Goal: Feedback & Contribution: Submit feedback/report problem

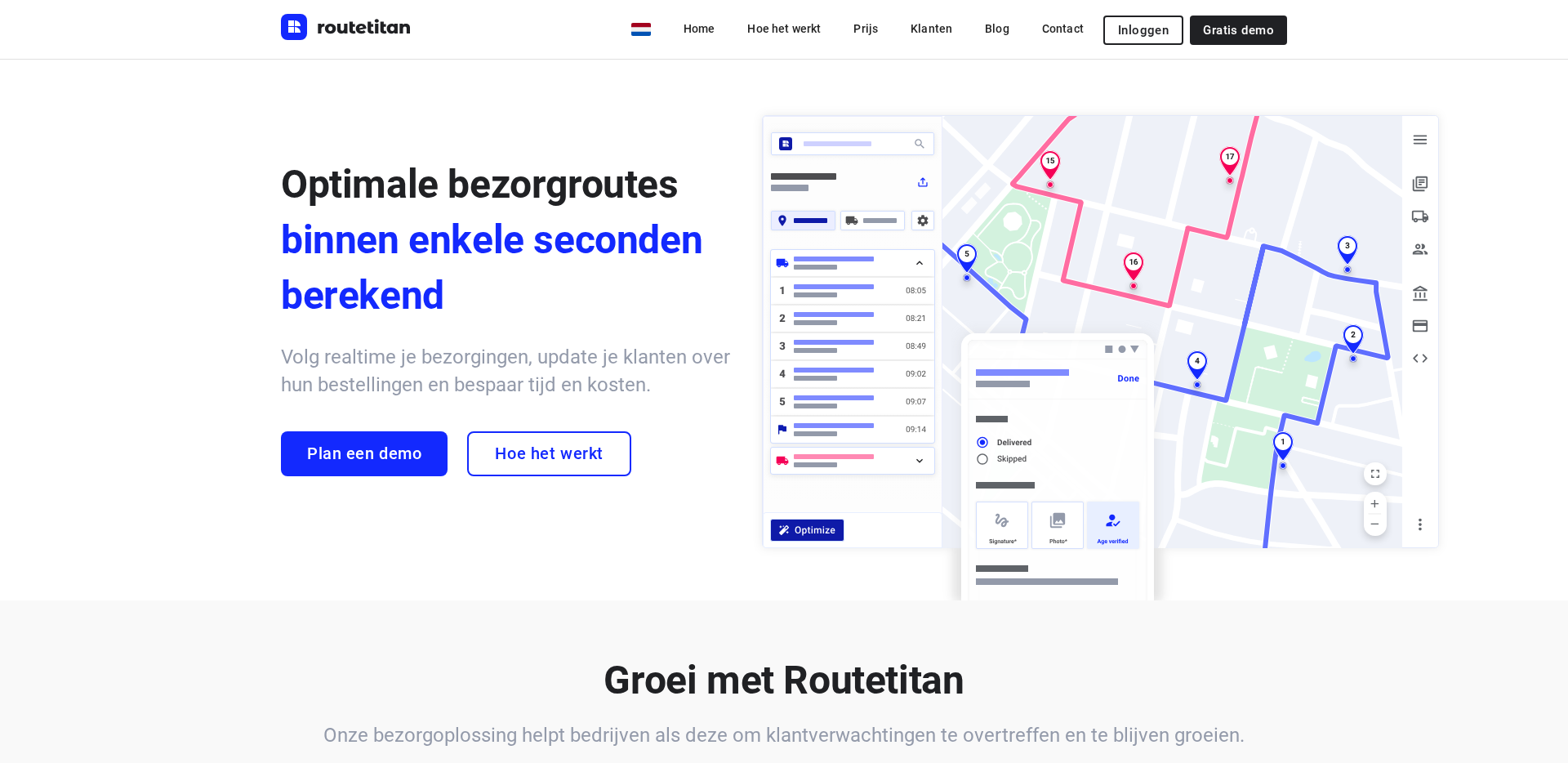
click at [1134, 27] on span "Inloggen" at bounding box center [1143, 29] width 51 height 13
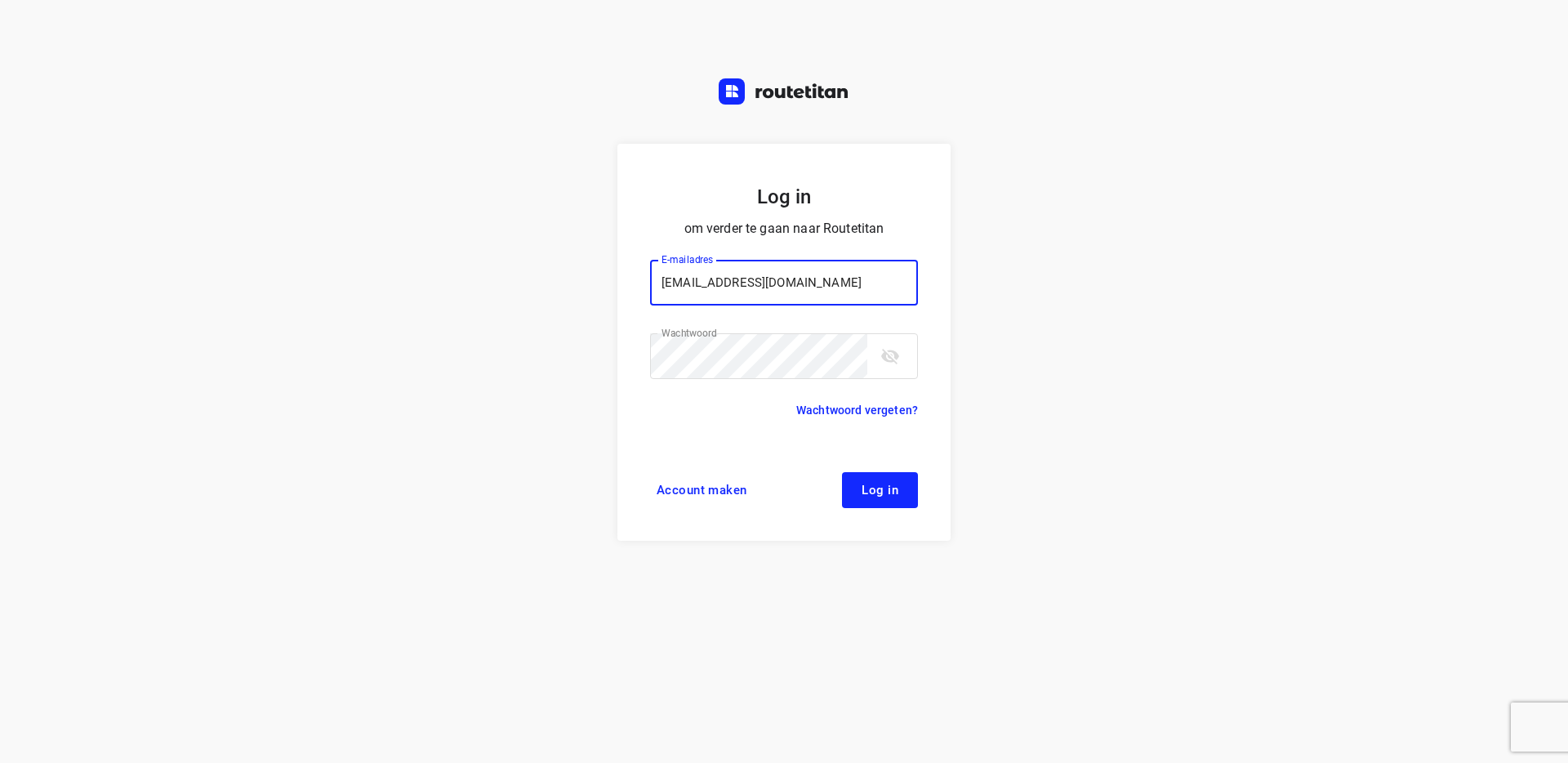
click at [888, 497] on span "Log in" at bounding box center [880, 489] width 37 height 13
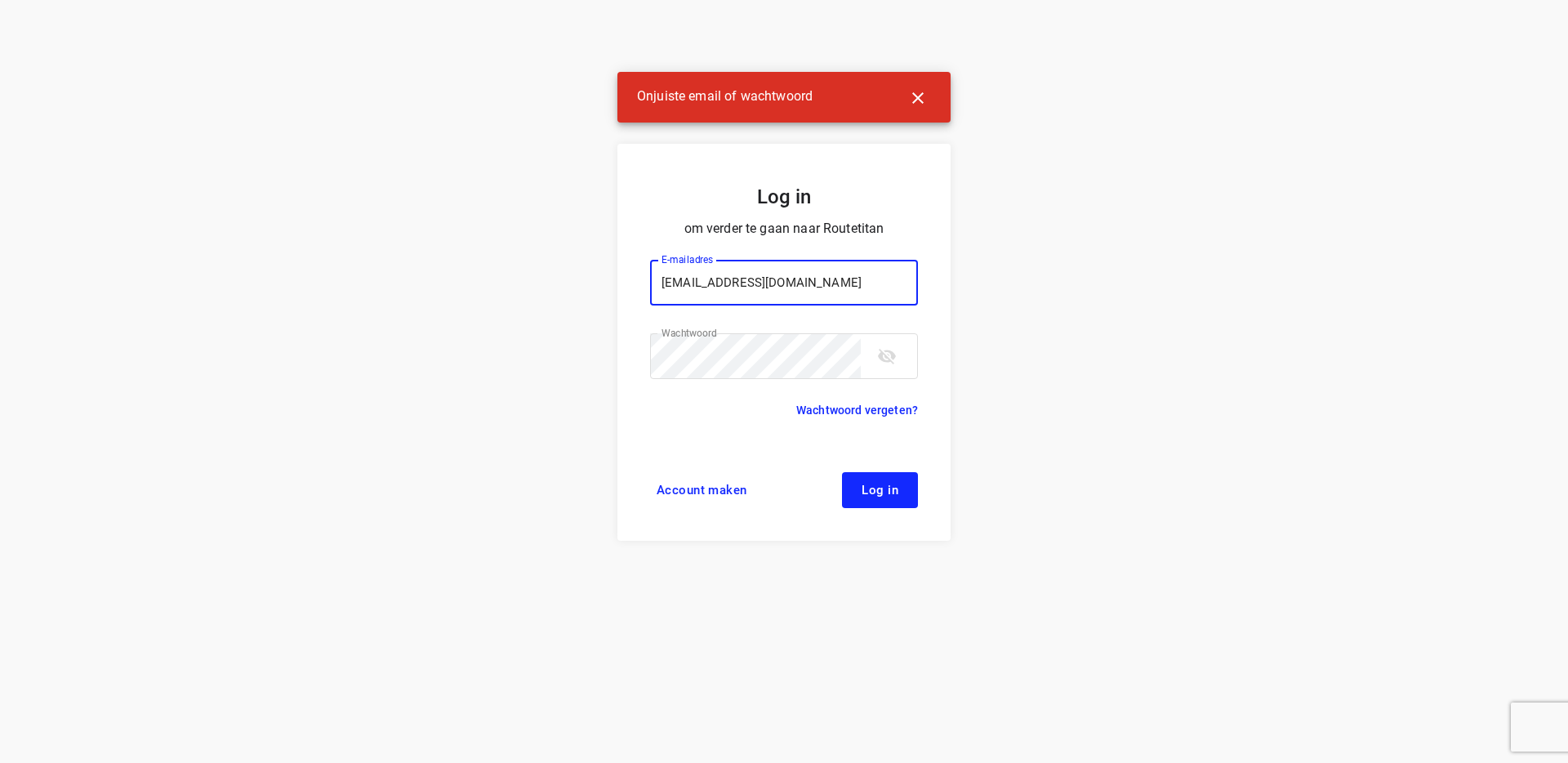
click at [734, 292] on input "planning@partyhuren.nl" at bounding box center [784, 282] width 268 height 46
type input "[EMAIL_ADDRESS][DOMAIN_NAME]"
click at [857, 477] on button "Log in" at bounding box center [880, 490] width 76 height 36
click at [719, 485] on span "Account maken" at bounding box center [701, 489] width 91 height 13
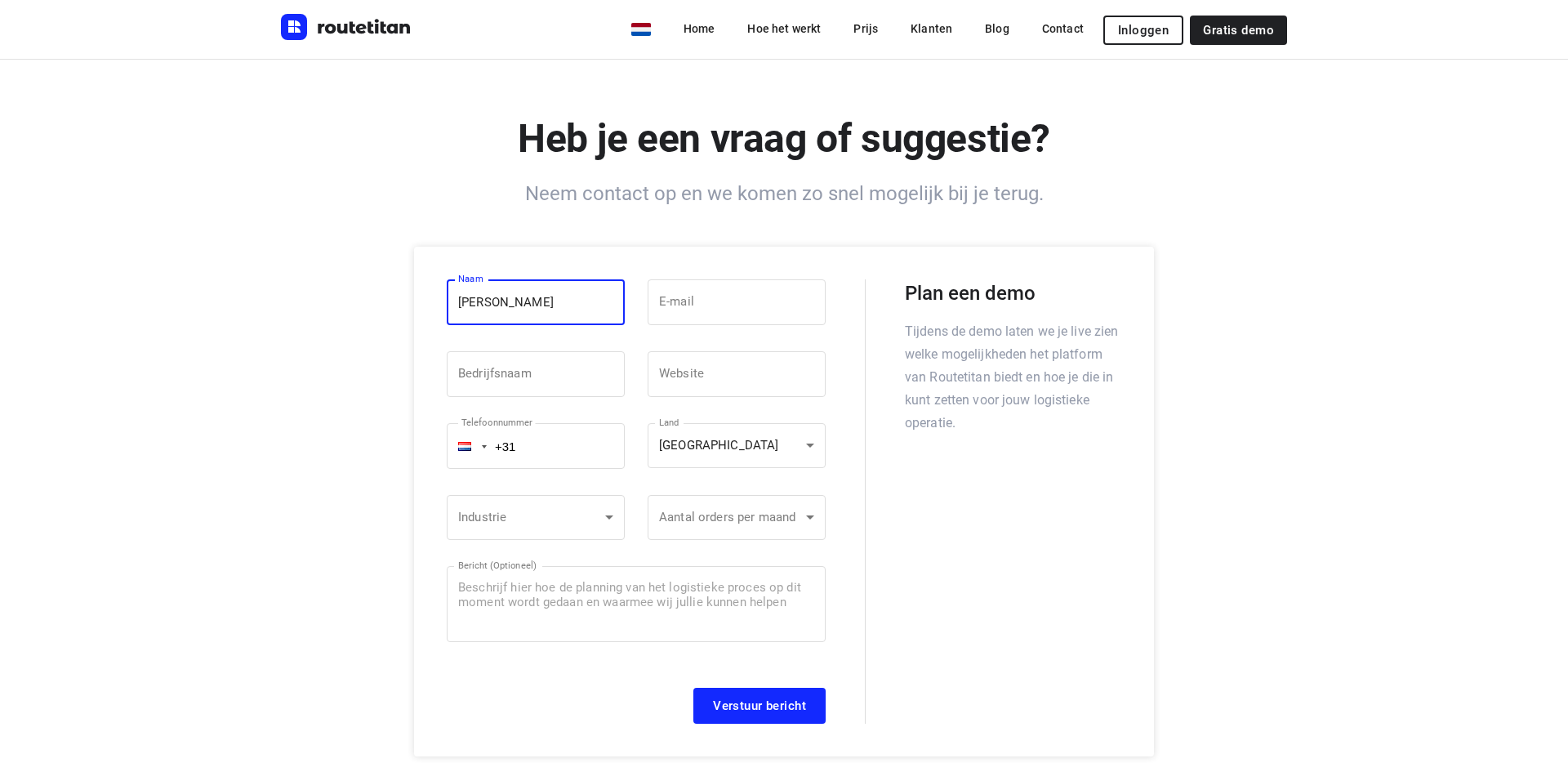
type input "Lars"
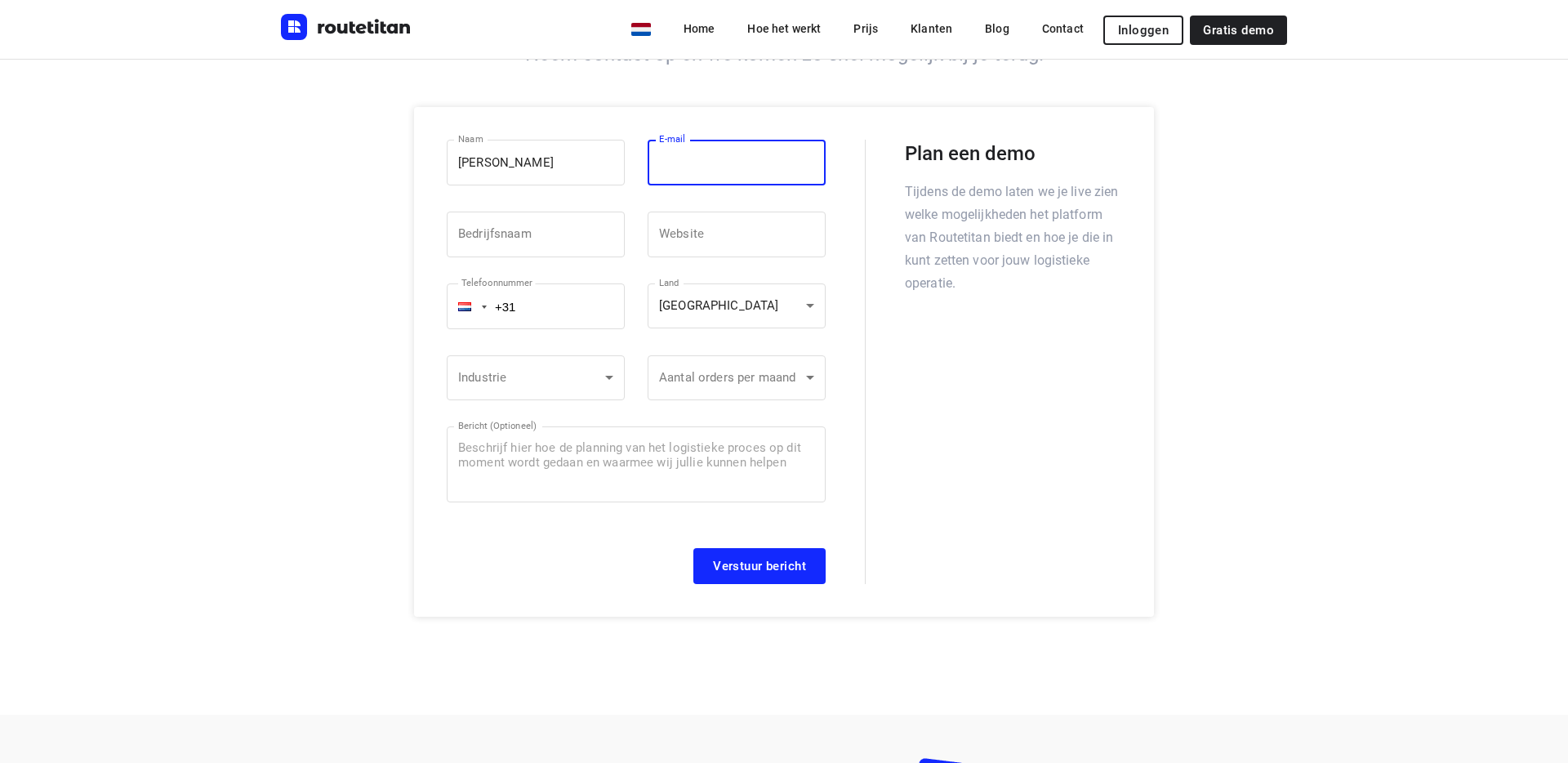
scroll to position [144, 0]
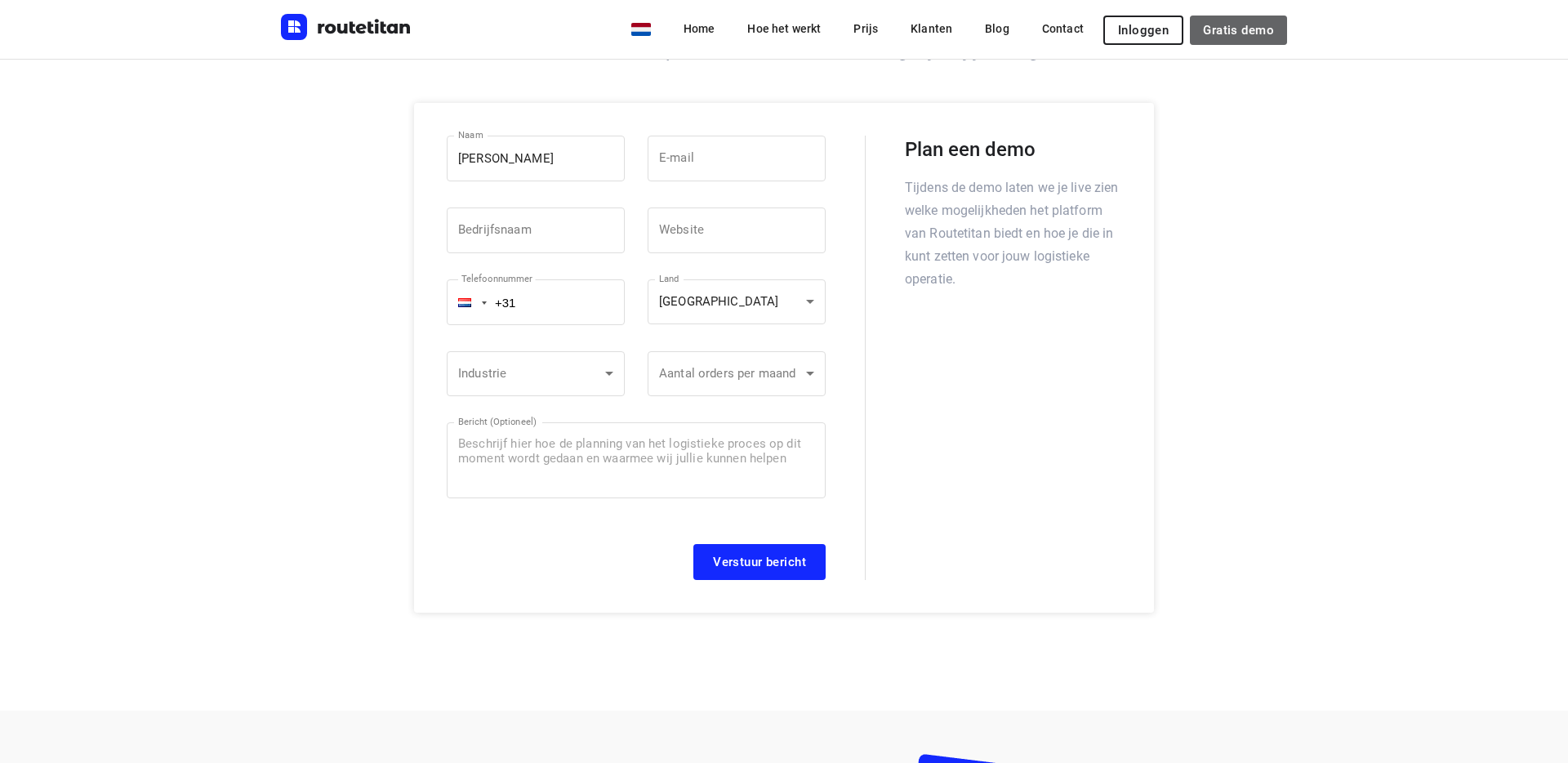
click at [1228, 34] on span "Gratis demo" at bounding box center [1238, 29] width 71 height 13
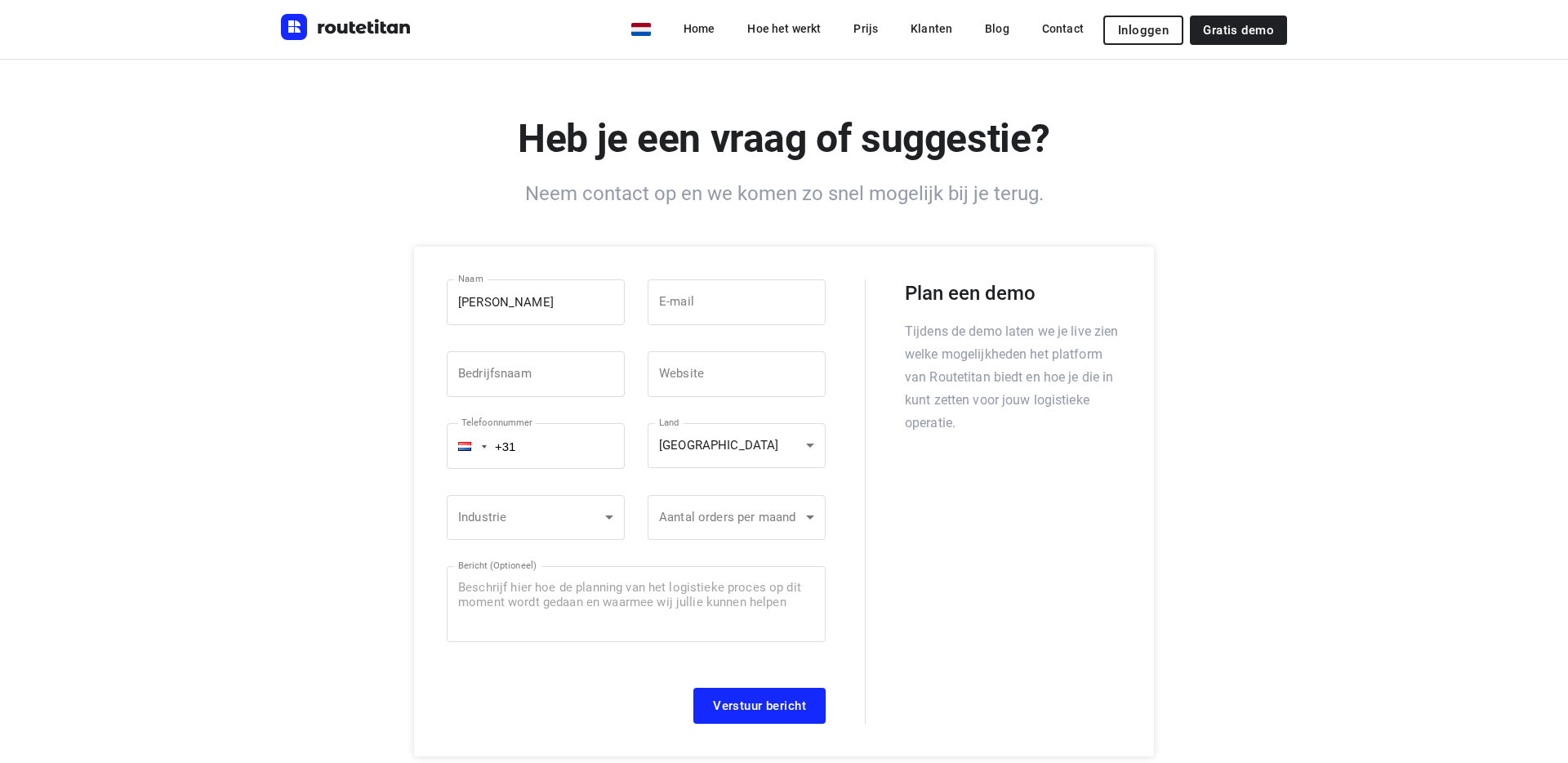
click at [1154, 39] on button "Inloggen" at bounding box center [1143, 30] width 80 height 29
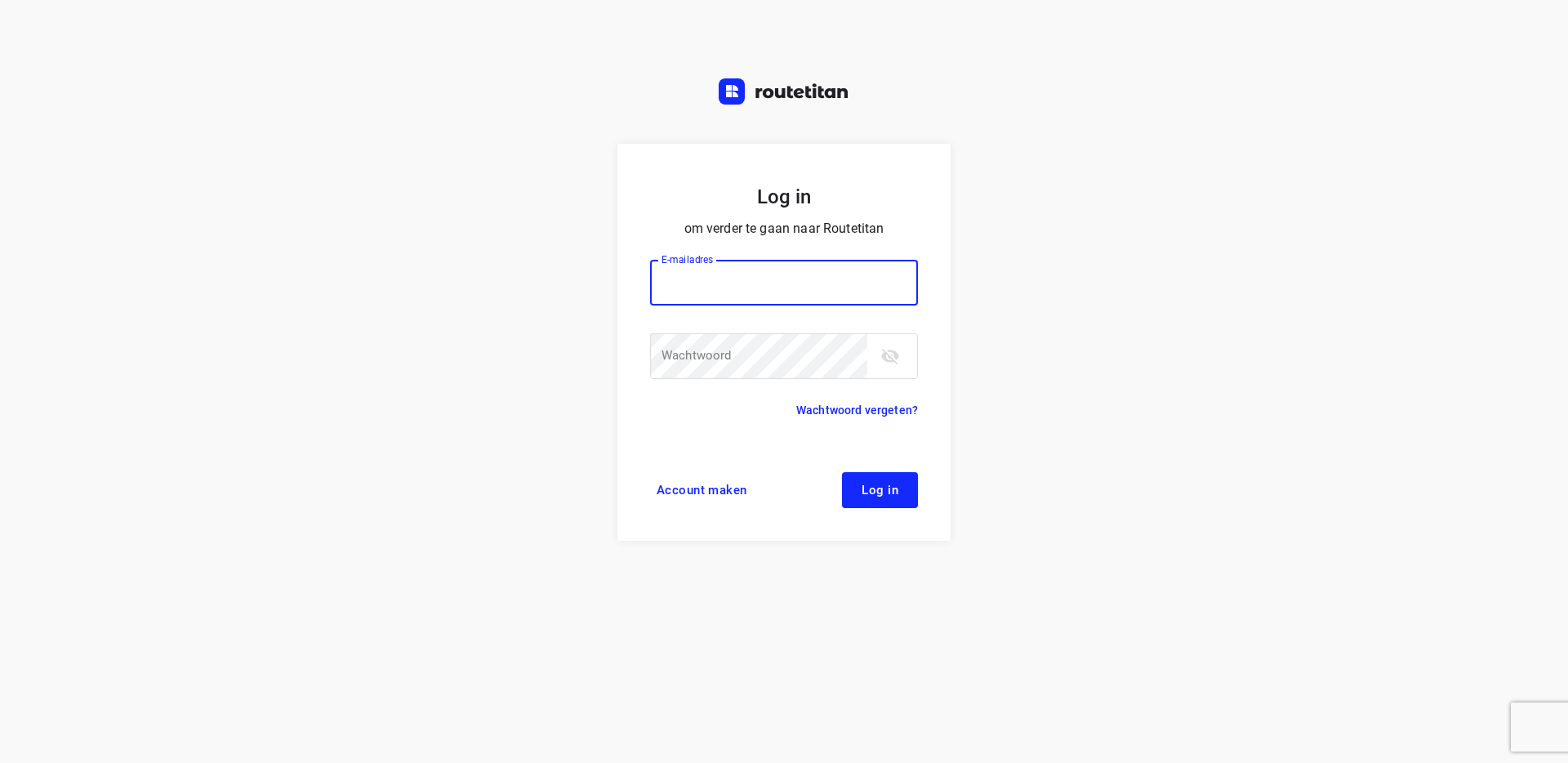
type input "[EMAIL_ADDRESS][DOMAIN_NAME]"
click at [840, 404] on link "Wachtwoord vergeten?" at bounding box center [857, 410] width 121 height 20
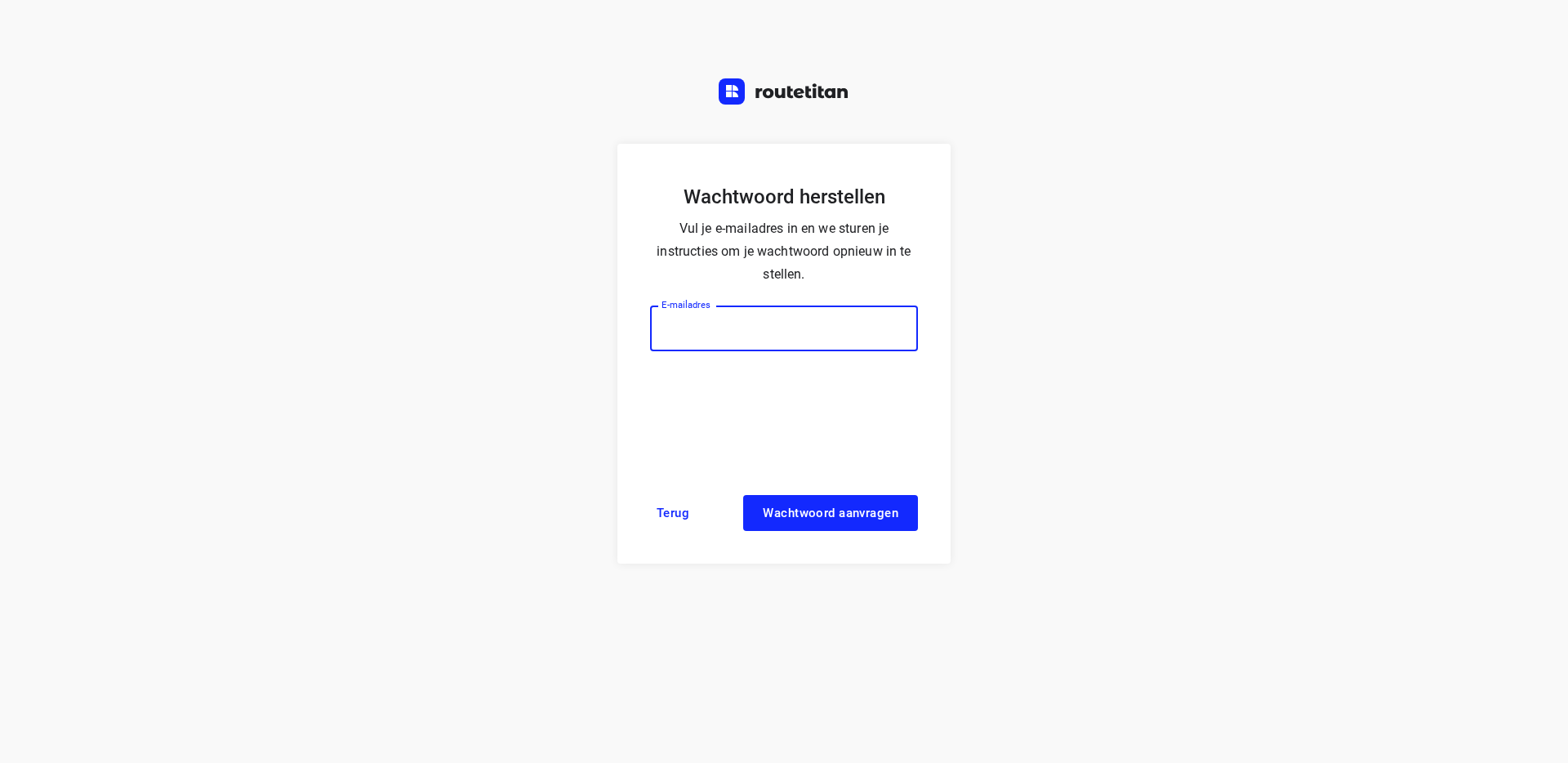
click at [760, 330] on input "email" at bounding box center [784, 328] width 268 height 46
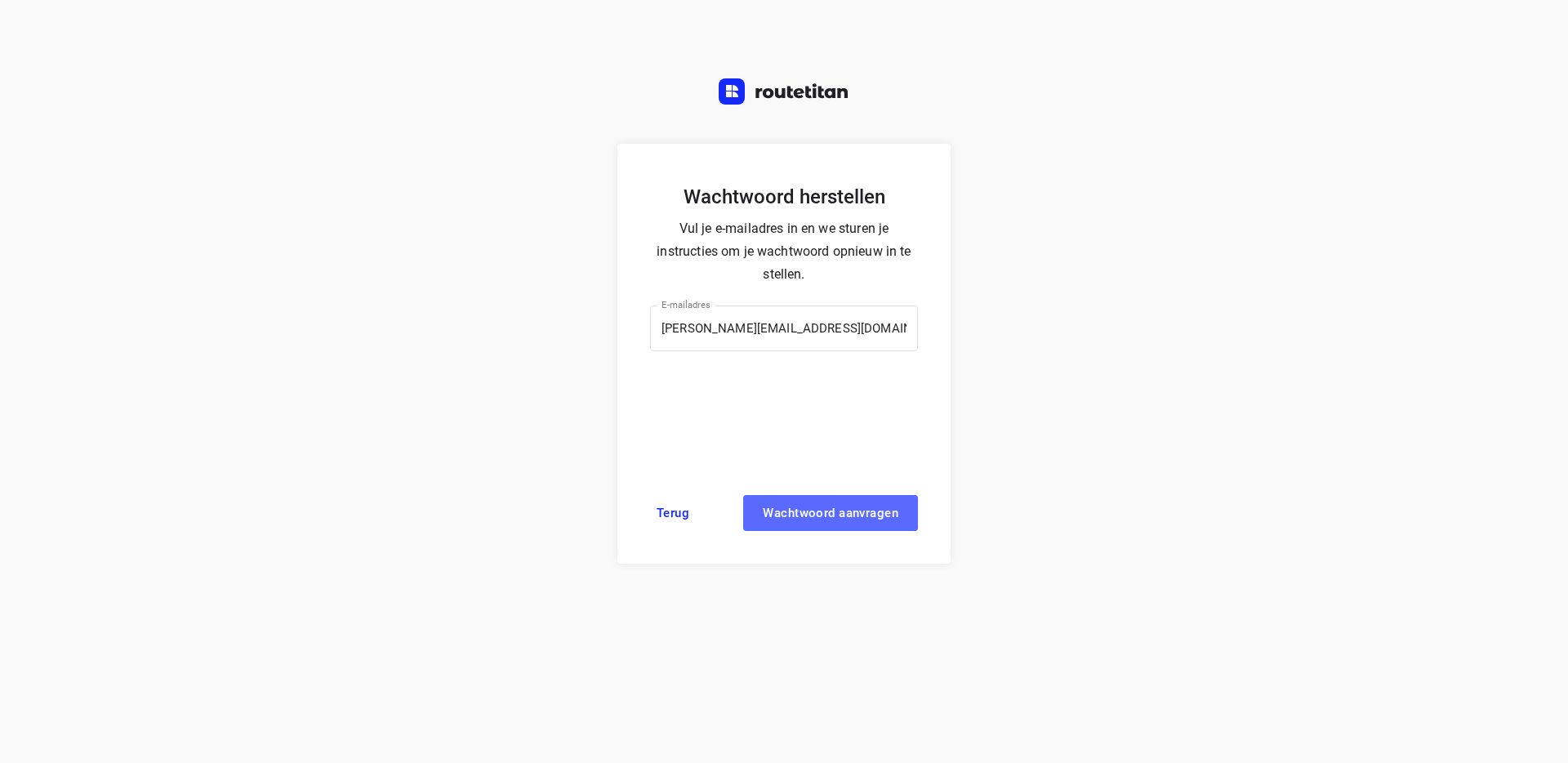
click at [830, 516] on span "Wachtwoord aanvragen" at bounding box center [830, 513] width 136 height 13
click at [797, 341] on input "[EMAIL_ADDRESS][DOMAIN_NAME]" at bounding box center [784, 328] width 268 height 46
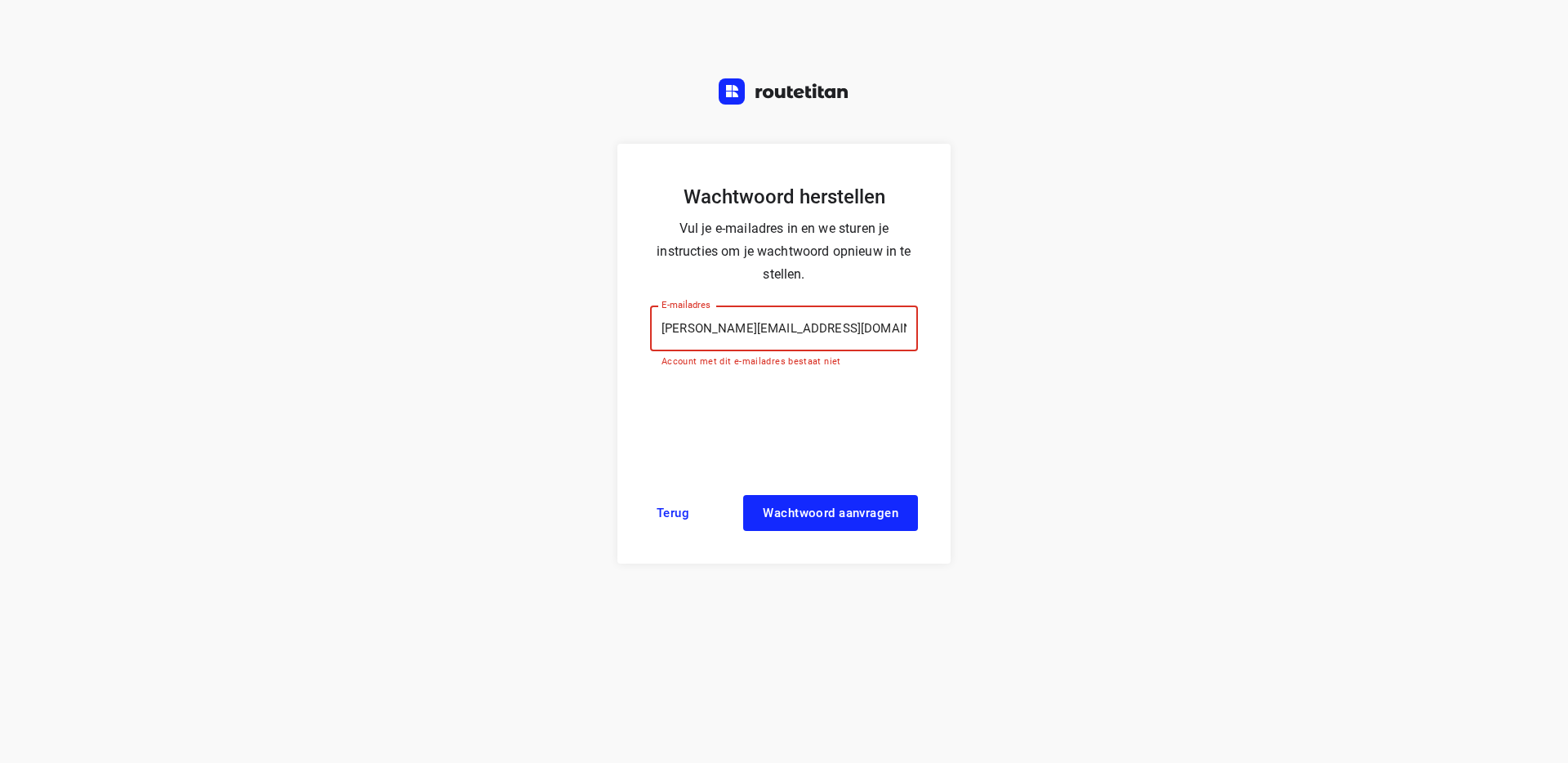
drag, startPoint x: 797, startPoint y: 341, endPoint x: 742, endPoint y: 338, distance: 55.1
click at [797, 341] on input "[EMAIL_ADDRESS][DOMAIN_NAME]" at bounding box center [784, 328] width 268 height 46
drag, startPoint x: 685, startPoint y: 336, endPoint x: 704, endPoint y: 332, distance: 19.4
click at [685, 336] on input "[EMAIL_ADDRESS][DOMAIN_NAME]" at bounding box center [784, 328] width 268 height 46
click at [712, 329] on input "[EMAIL_ADDRESS][DOMAIN_NAME]" at bounding box center [784, 328] width 268 height 46
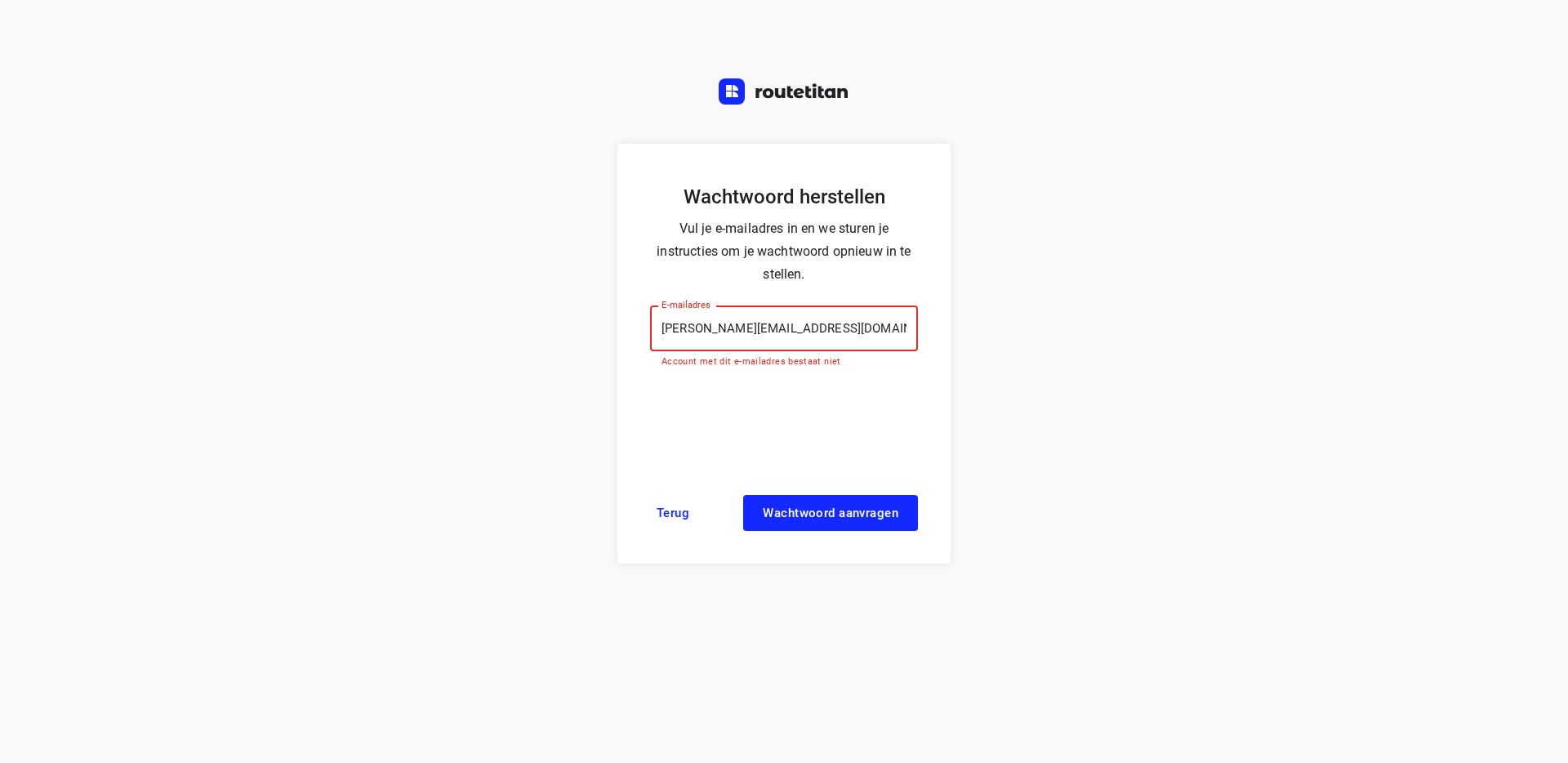
drag, startPoint x: 708, startPoint y: 329, endPoint x: 619, endPoint y: 328, distance: 89.0
click at [619, 328] on form "Wachtwoord herstellen Vul je e-mailadres in en we sturen je instructies om je w…" at bounding box center [784, 353] width 334 height 420
type input "planning@partyhuren.nl"
click at [743, 495] on button "Wachtwoord aanvragen" at bounding box center [830, 513] width 175 height 36
click at [653, 508] on link "Terug" at bounding box center [673, 513] width 46 height 36
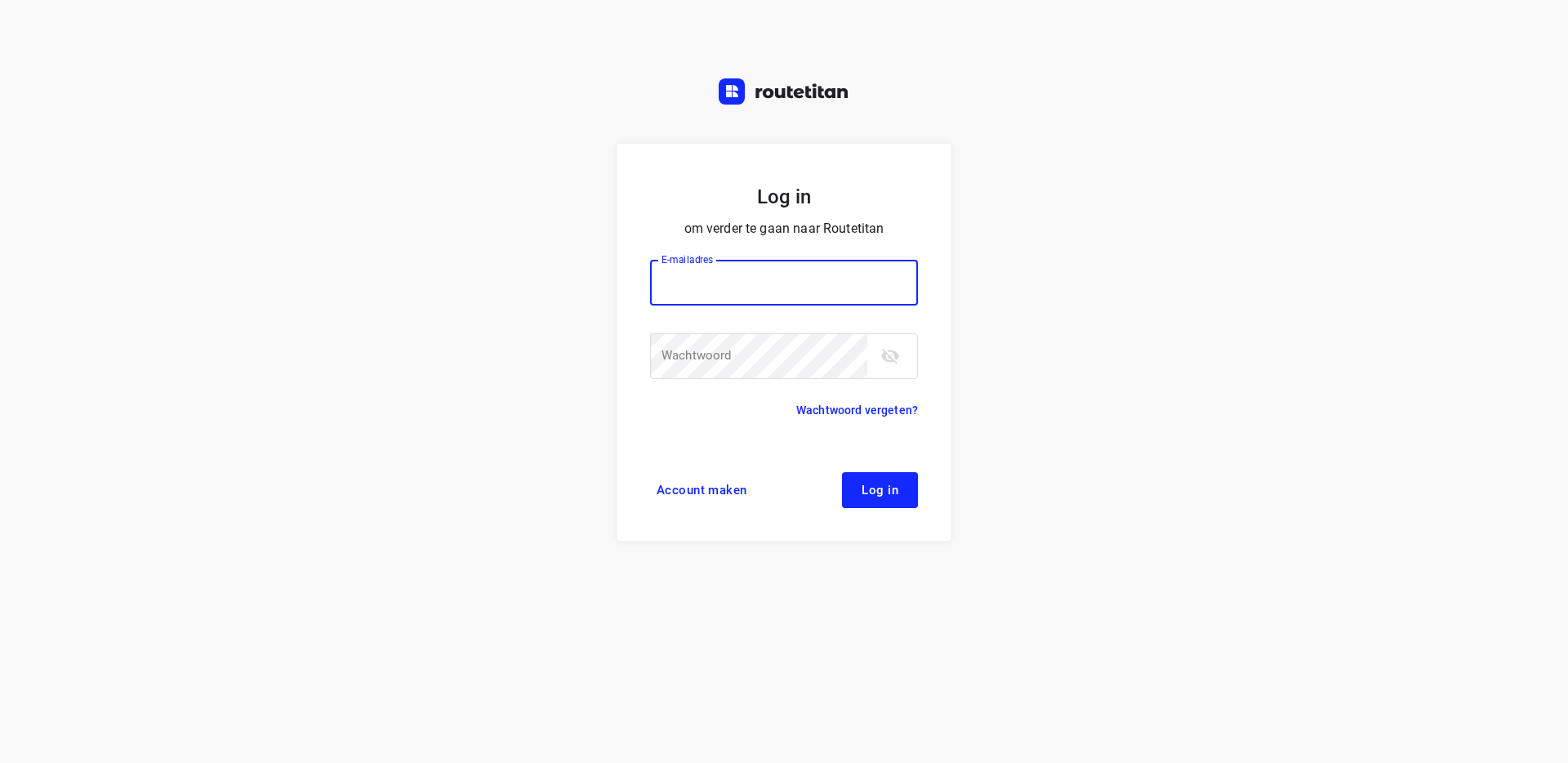
type input "[EMAIL_ADDRESS][DOMAIN_NAME]"
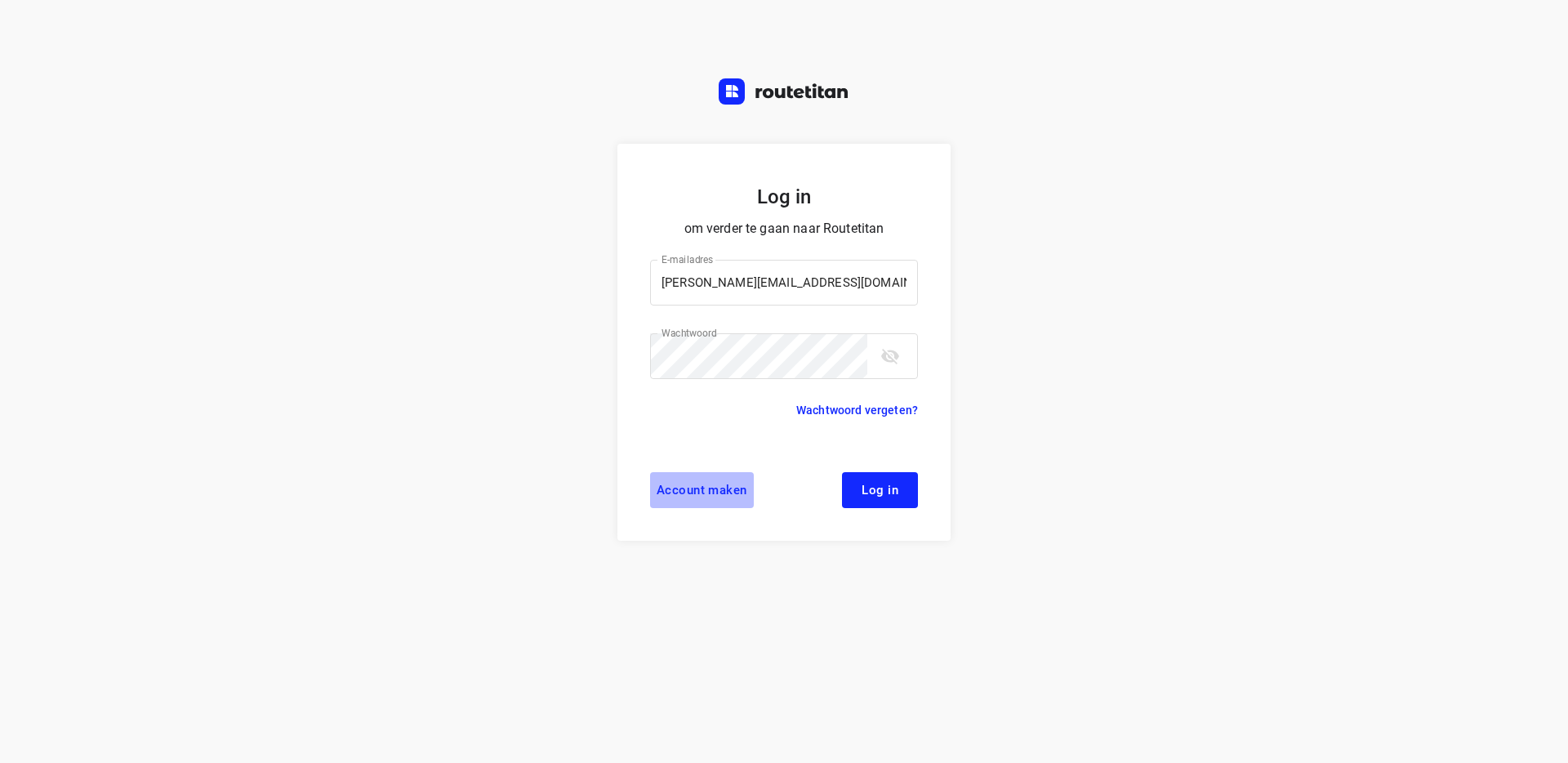
click at [749, 489] on link "Account maken" at bounding box center [702, 490] width 104 height 36
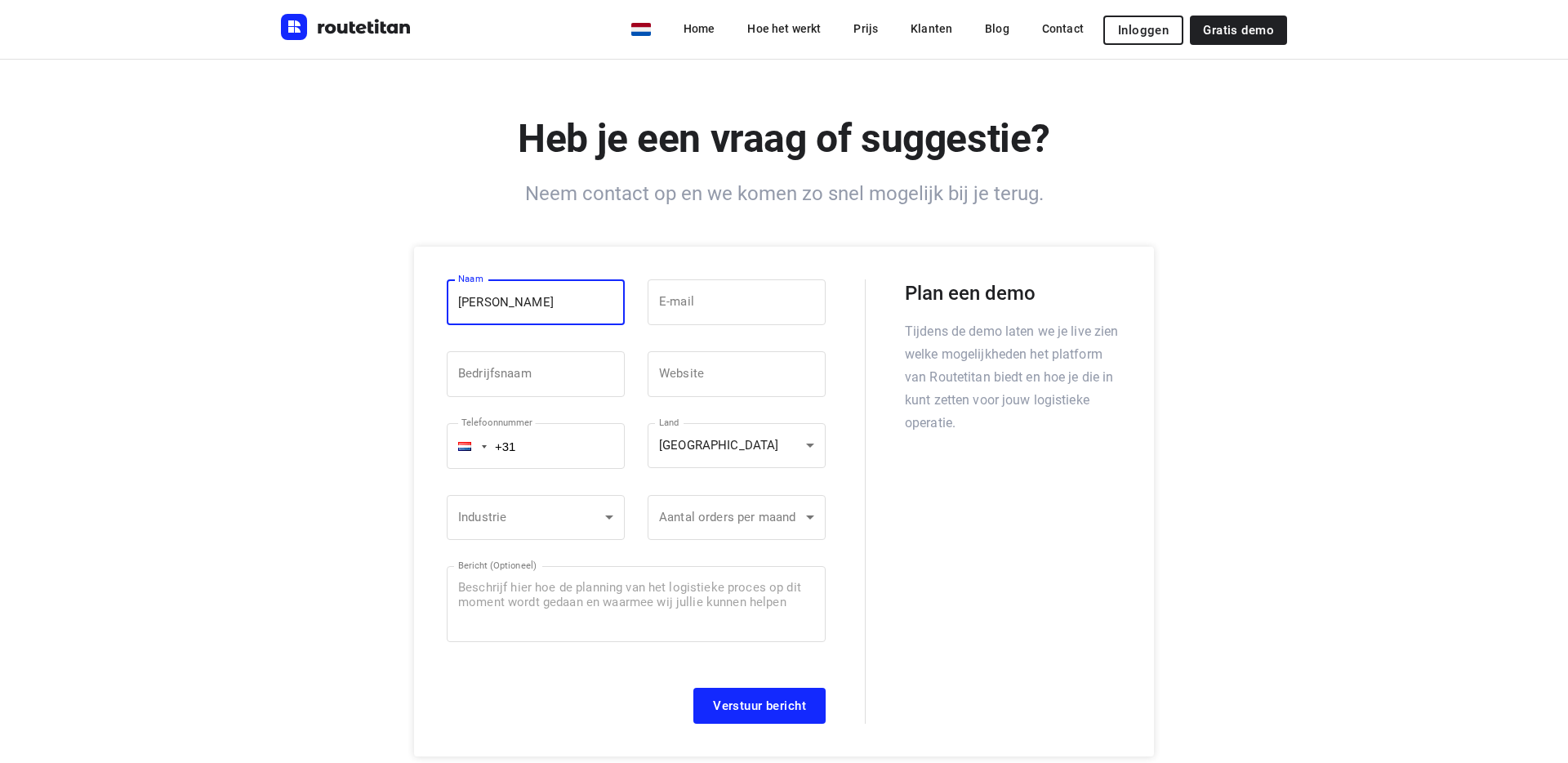
type input "Lars"
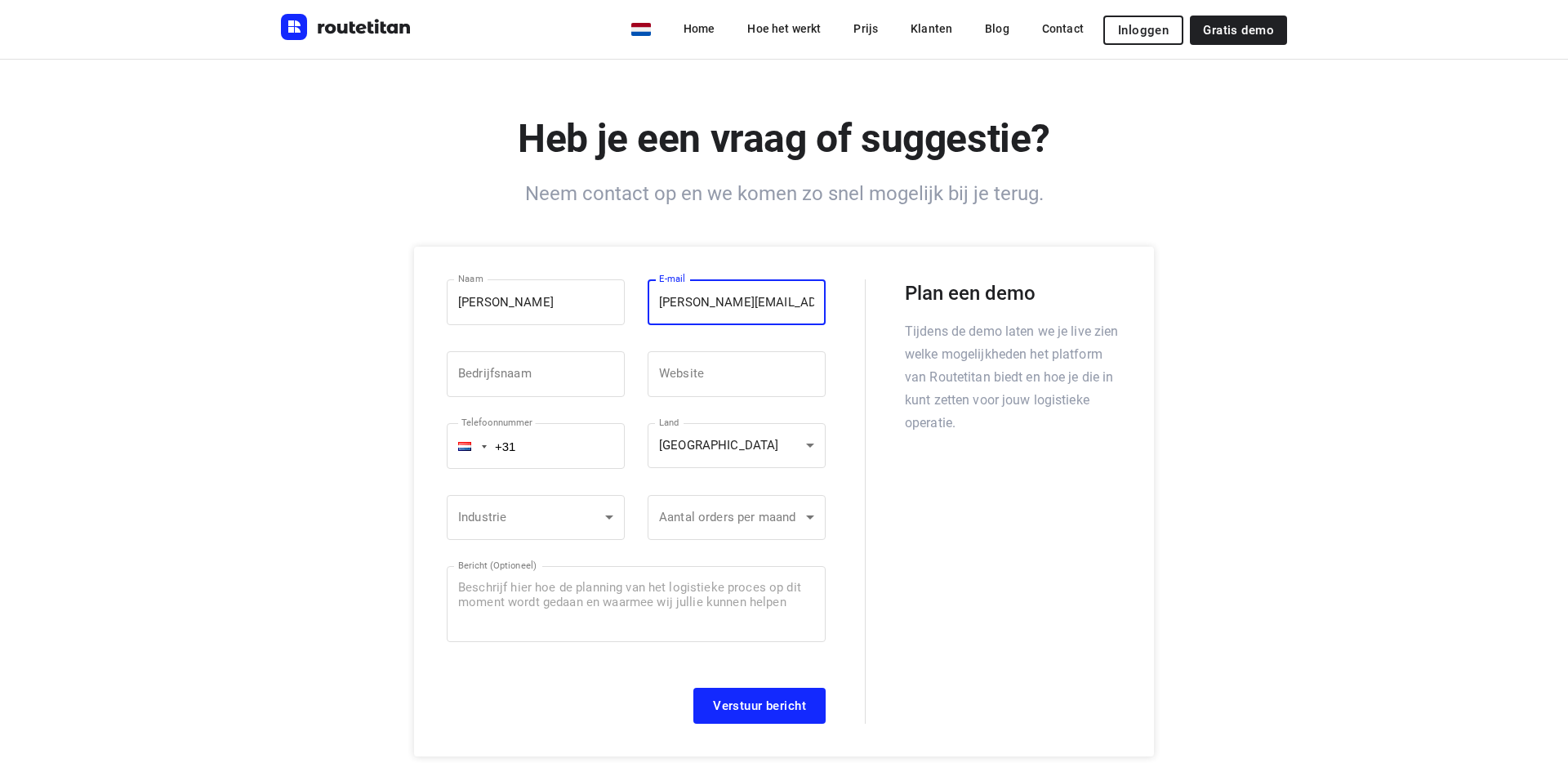
type input "L.aikema@partyhuren.nl"
type input "Partyhuren"
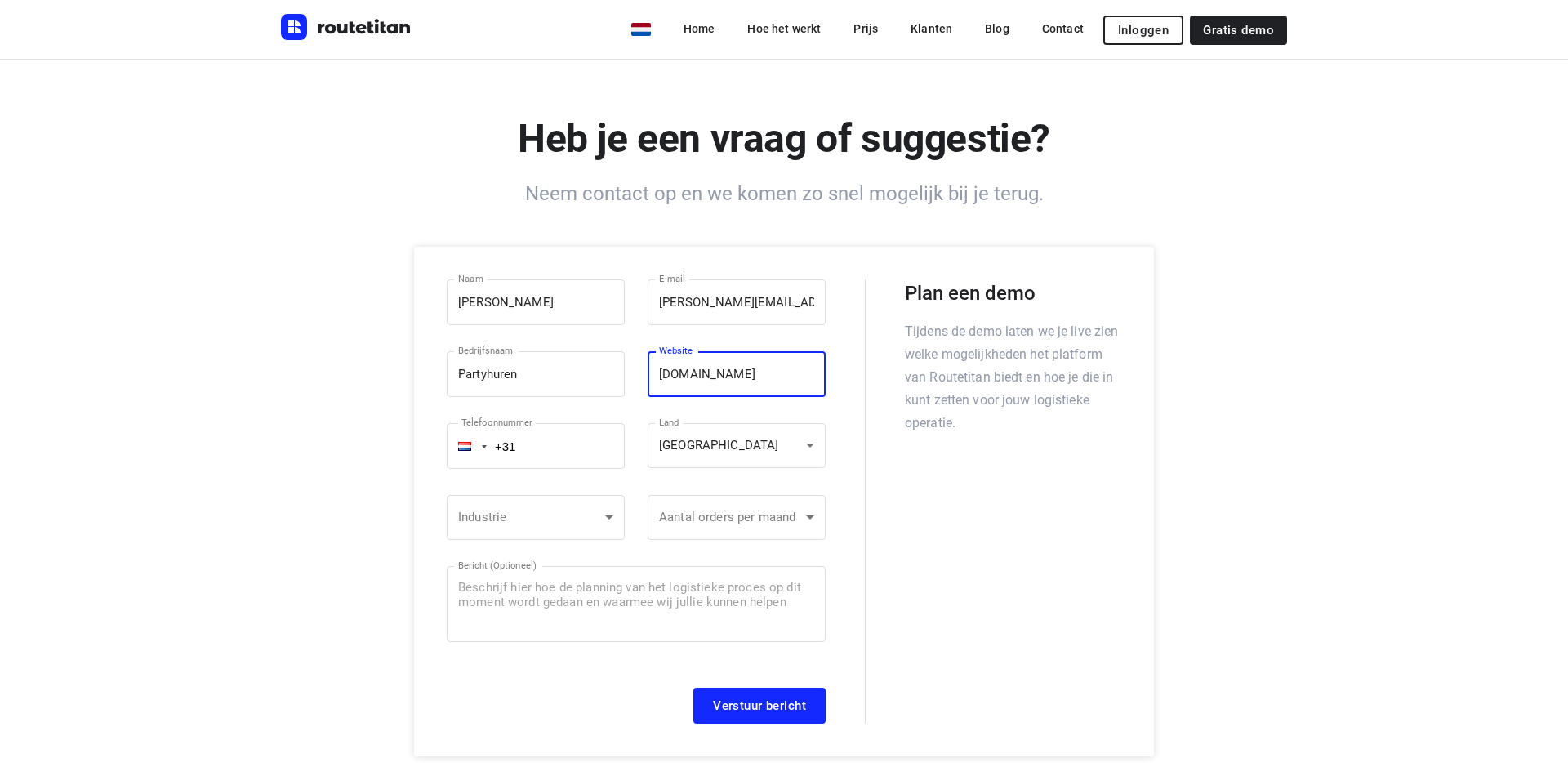
type input "www.partyhuren.nl"
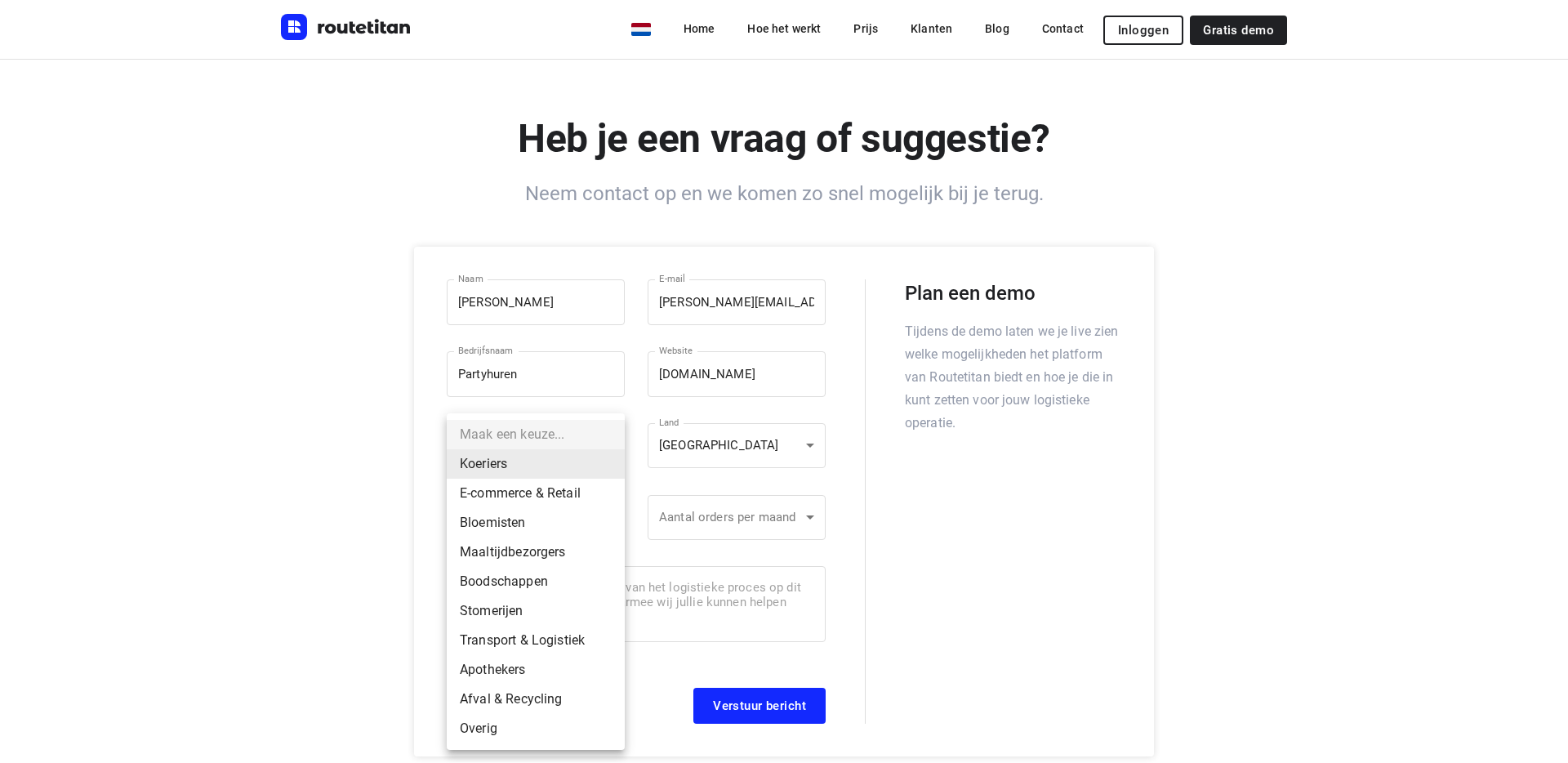
click at [557, 492] on li "E-commerce & Retail" at bounding box center [536, 493] width 178 height 29
type input "E-commerce & Retail"
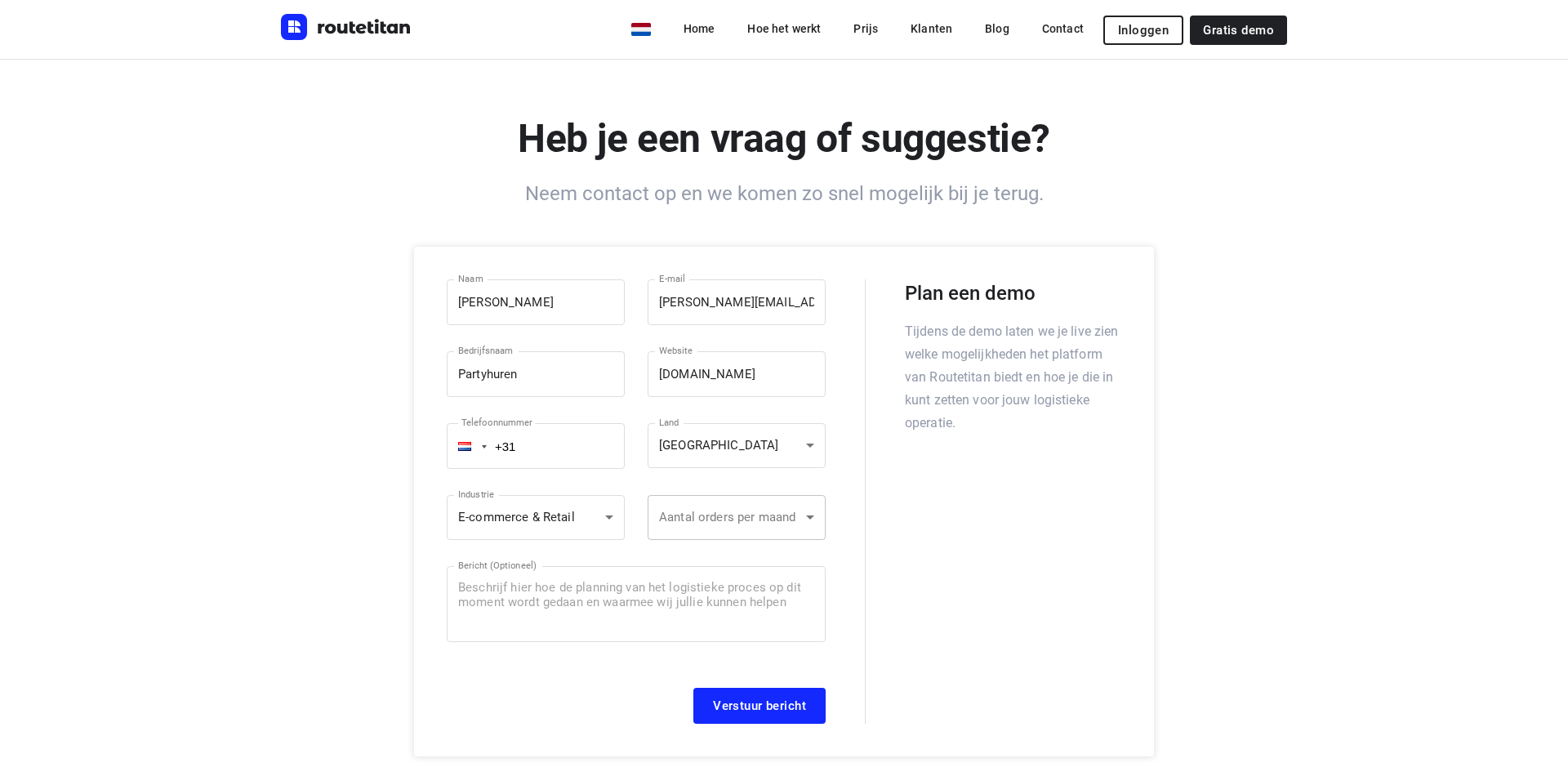
click at [732, 524] on li "0 – 100" at bounding box center [737, 516] width 178 height 29
type input "0 – 100"
click at [648, 564] on div "Bericht (Optioneel) Bericht (Optioneel) ​" at bounding box center [636, 606] width 379 height 102
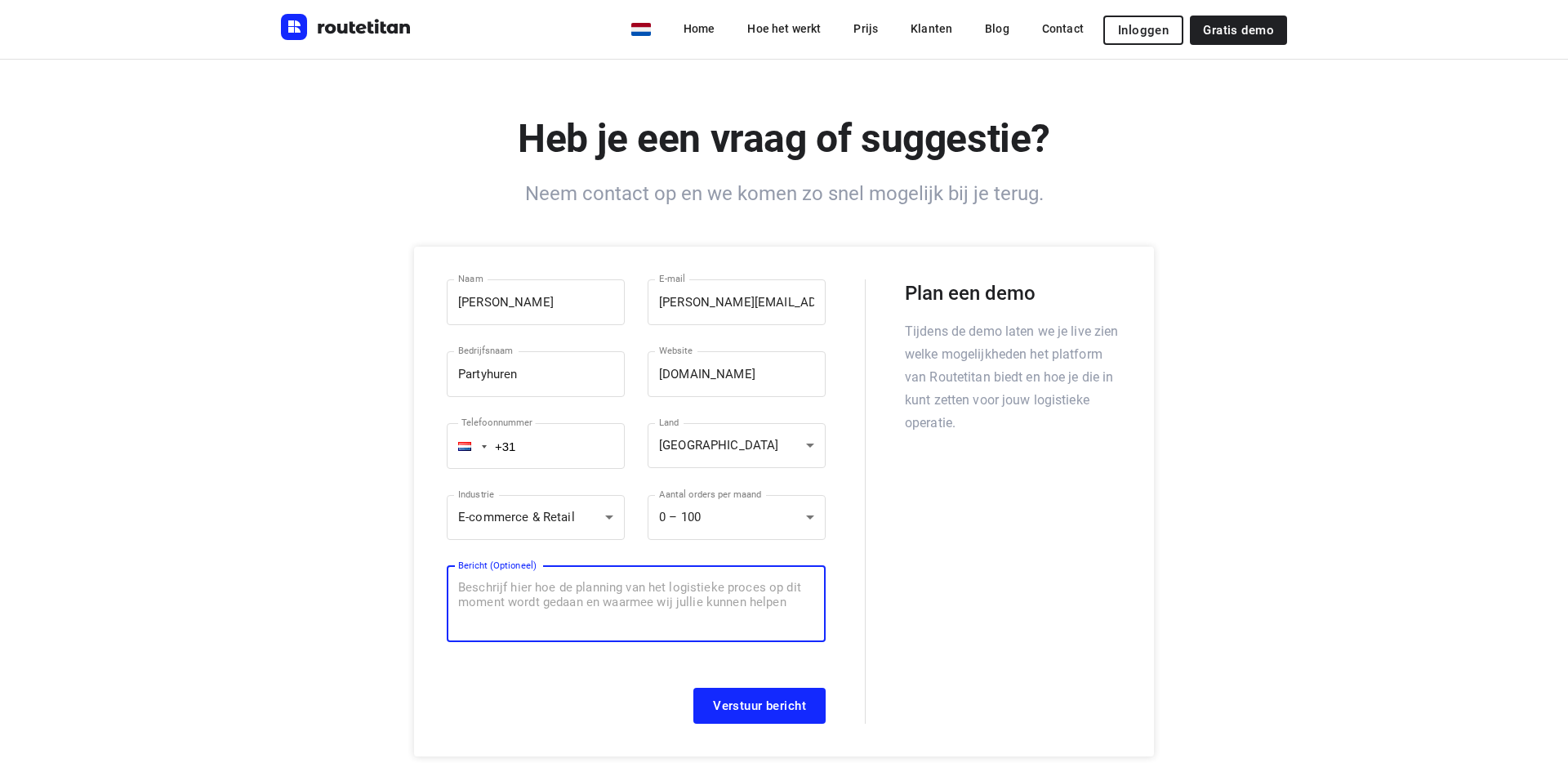
click at [633, 583] on textarea at bounding box center [636, 604] width 356 height 46
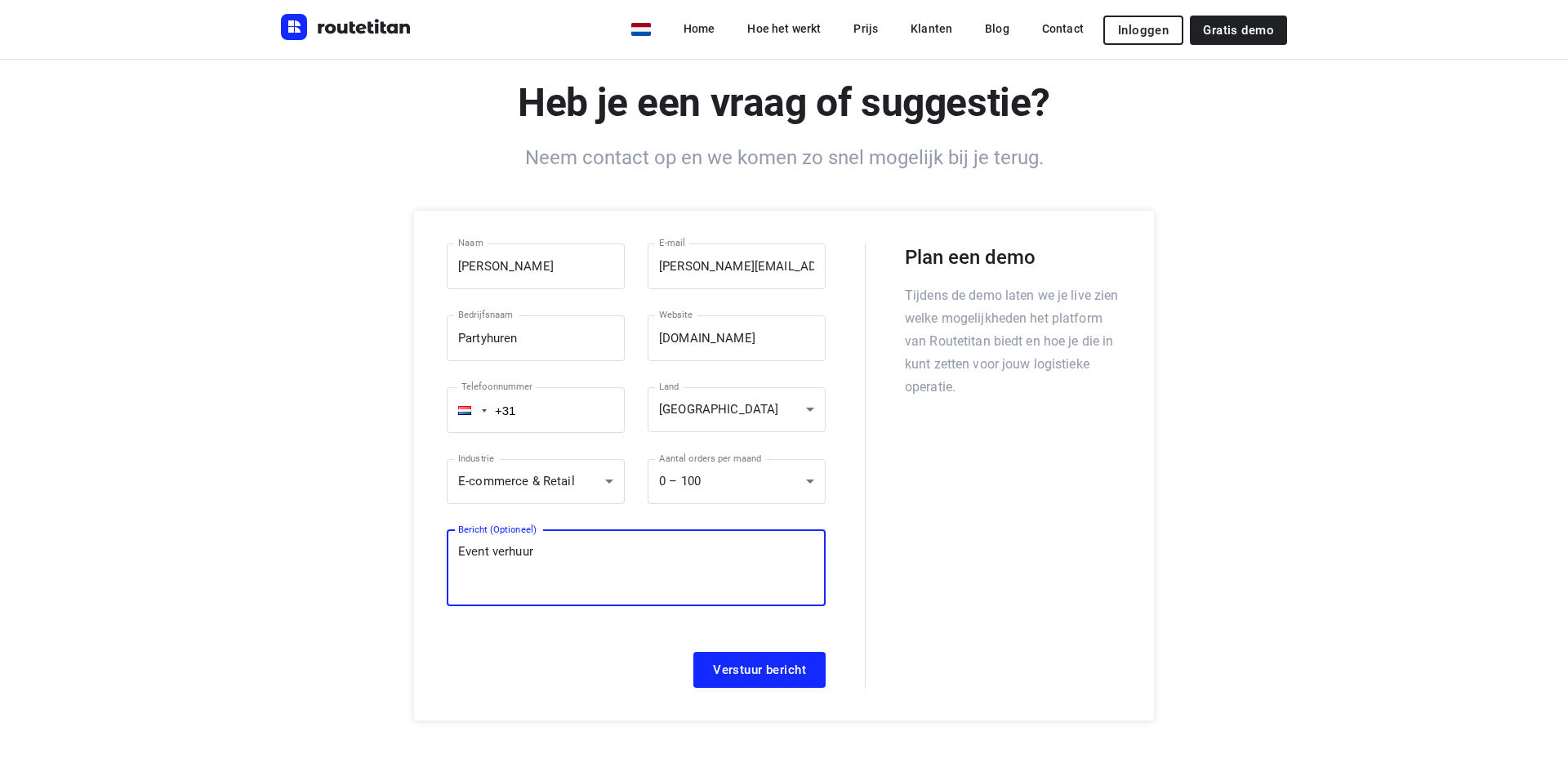
type textarea "Event verhuur"
click at [784, 680] on button "Verstuur bericht" at bounding box center [759, 669] width 132 height 36
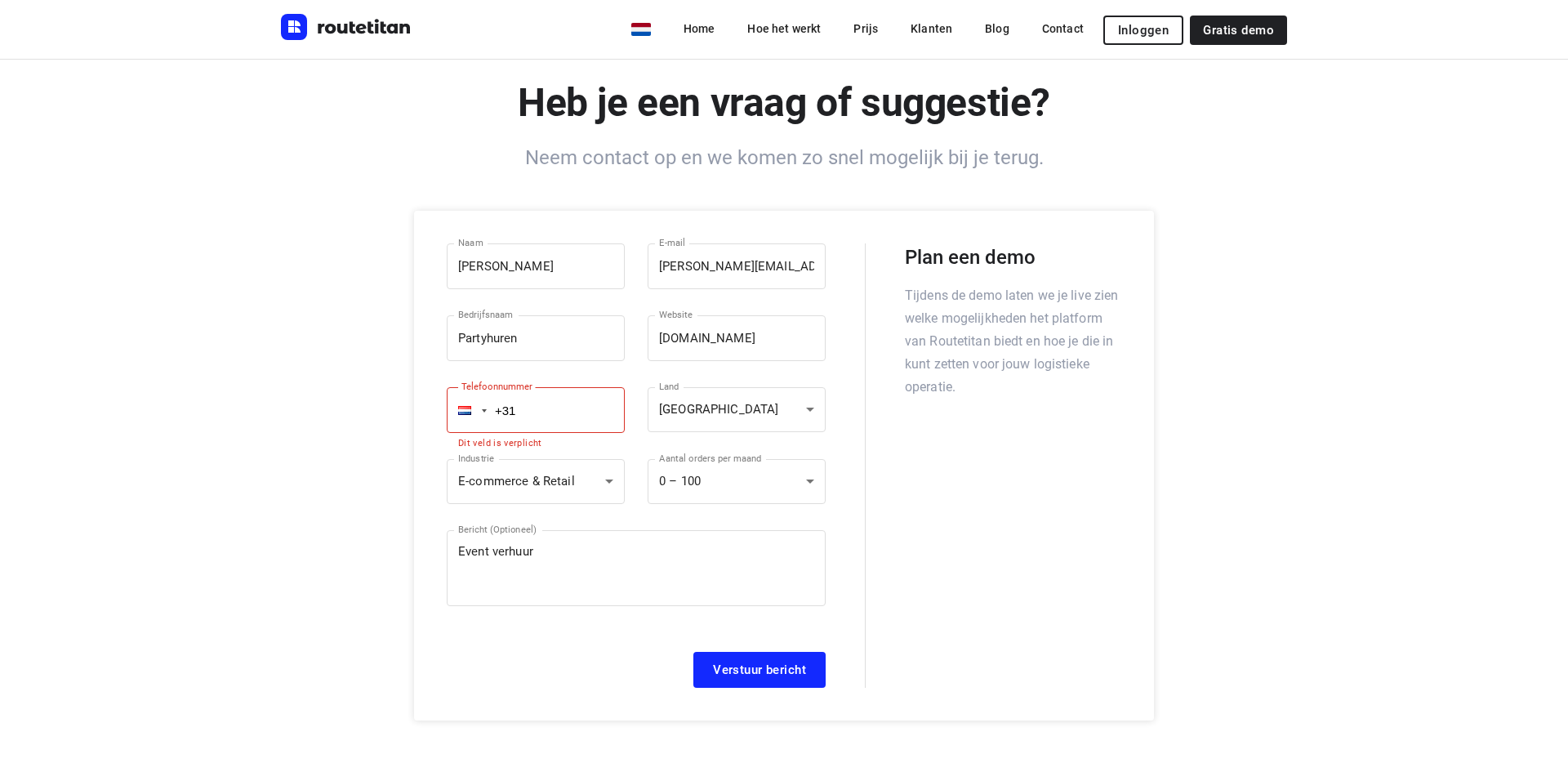
scroll to position [35, 0]
click at [542, 418] on input "+31" at bounding box center [536, 411] width 178 height 46
type input "+31 681854724"
click at [798, 679] on button "Verstuur bericht" at bounding box center [759, 670] width 132 height 36
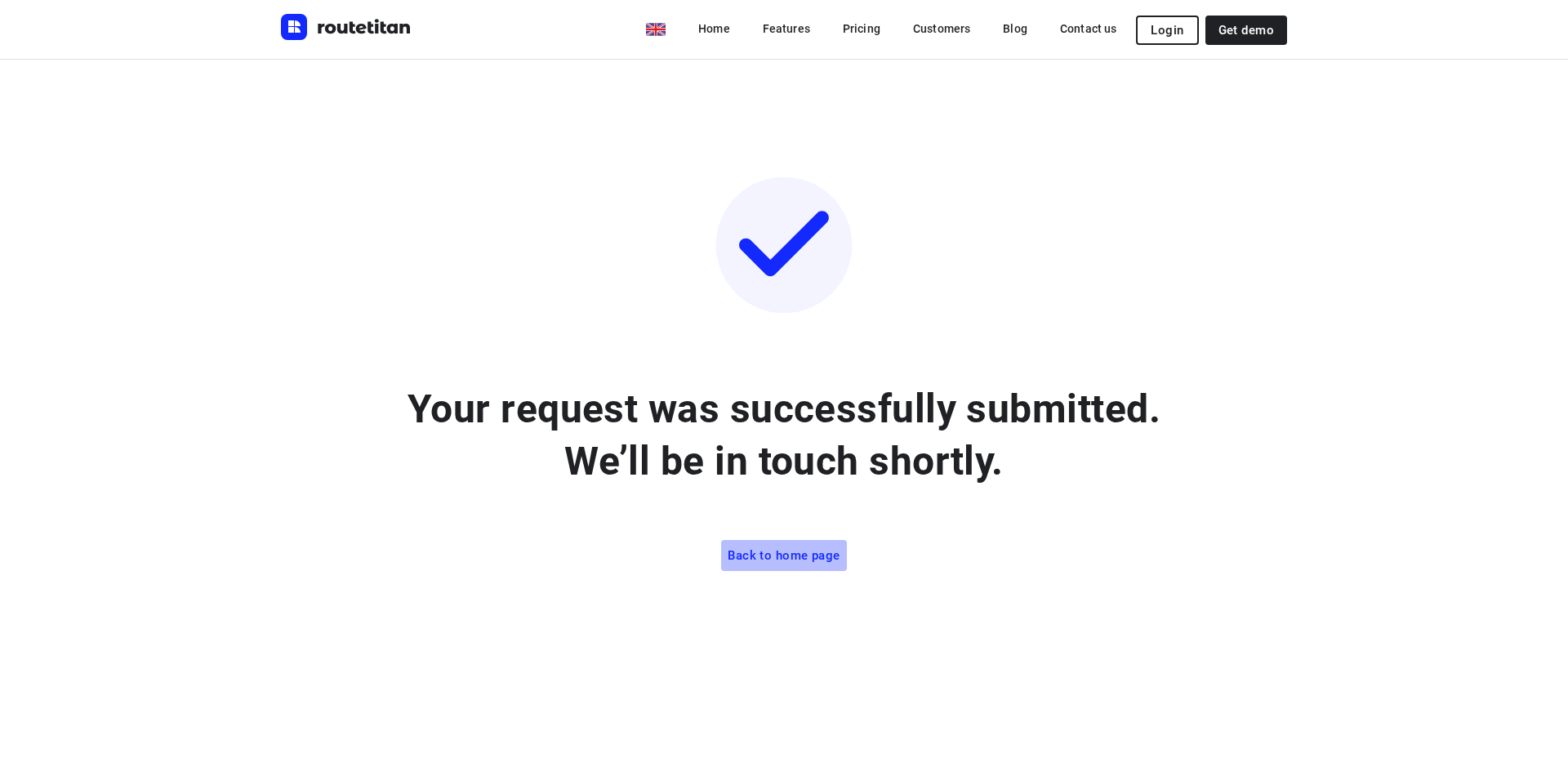
click at [795, 565] on link "Back to home page" at bounding box center [784, 556] width 125 height 31
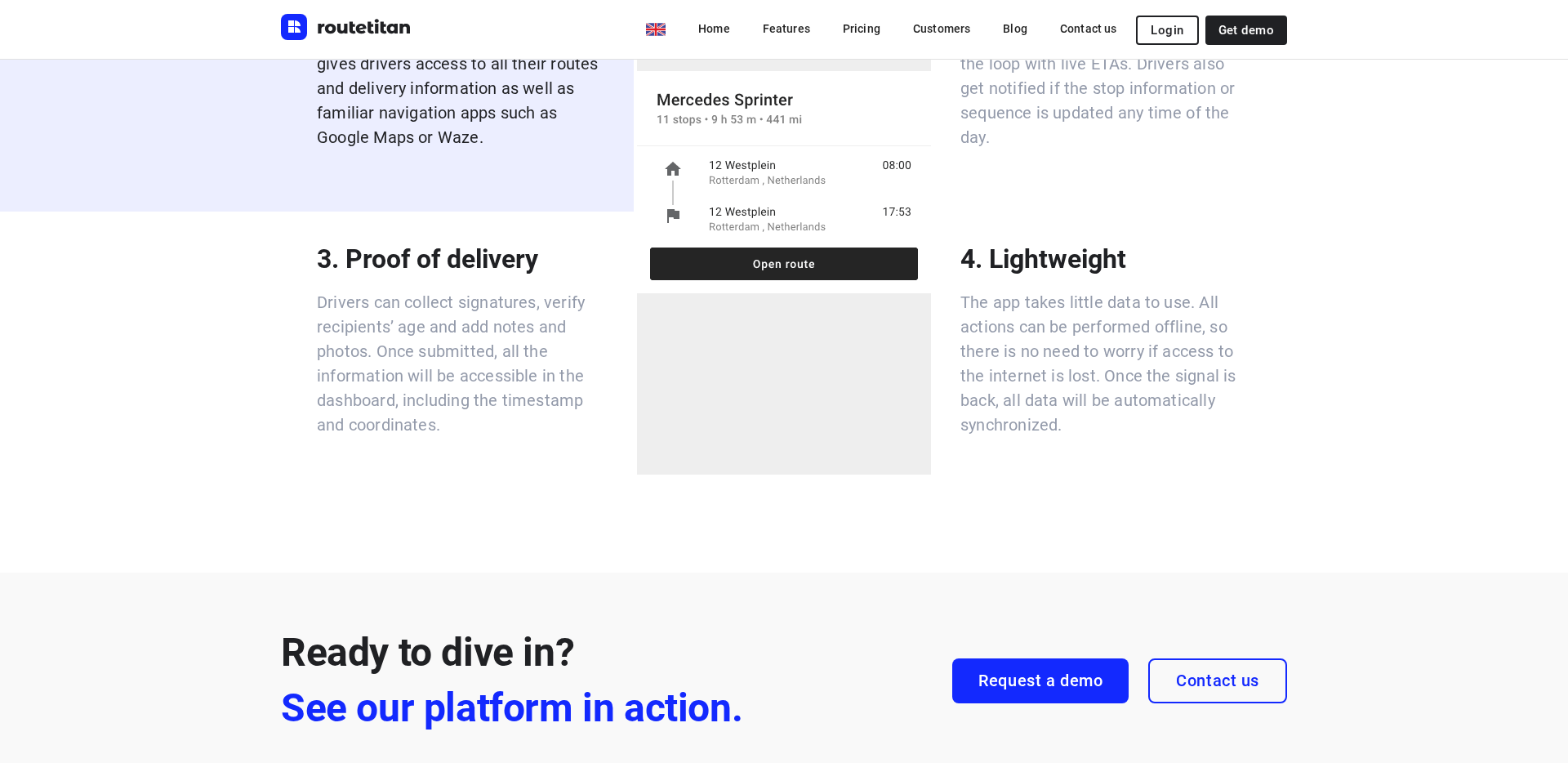
scroll to position [4657, 0]
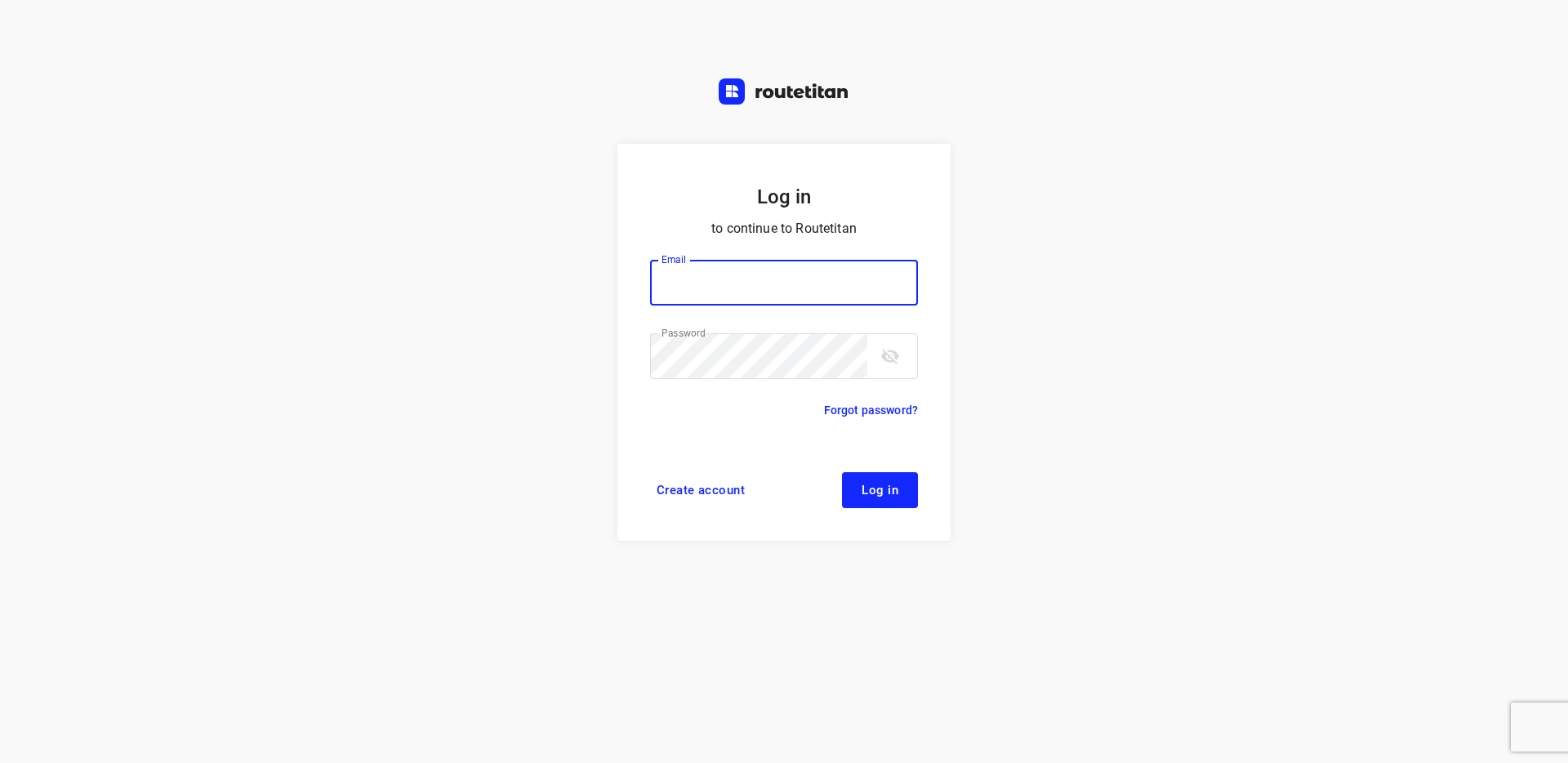
type input "[EMAIL_ADDRESS][DOMAIN_NAME]"
click at [886, 471] on form "Log in to continue to Routetitan Email [EMAIL_ADDRESS][DOMAIN_NAME] Email ​ Pas…" at bounding box center [784, 342] width 334 height 397
click at [881, 483] on span "Log in" at bounding box center [880, 489] width 37 height 13
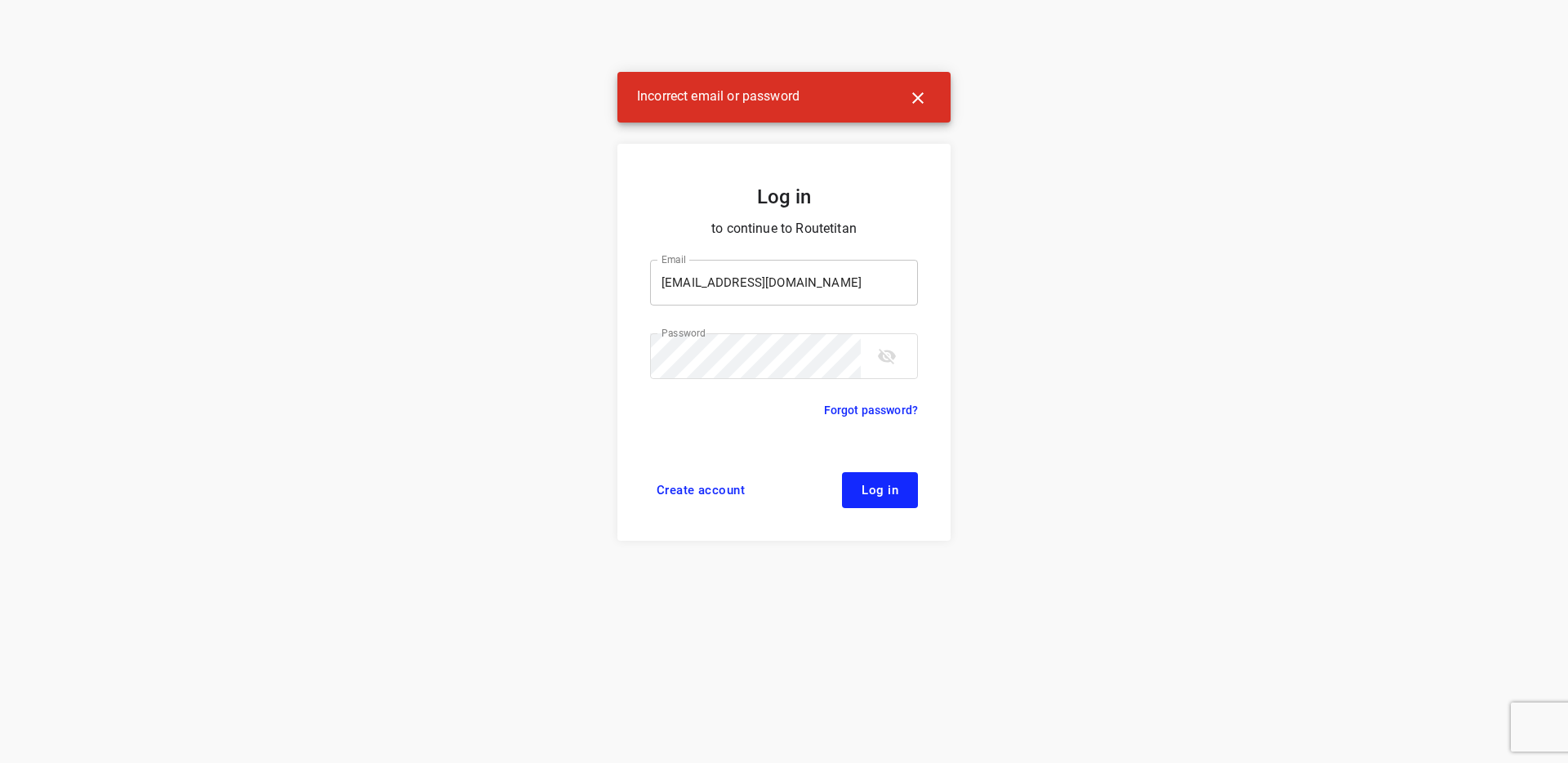
click at [690, 274] on input "[EMAIL_ADDRESS][DOMAIN_NAME]" at bounding box center [784, 282] width 268 height 46
drag, startPoint x: 1018, startPoint y: 451, endPoint x: 959, endPoint y: 437, distance: 60.6
click at [996, 446] on div "Log in to continue to Routetitan Email [EMAIL_ADDRESS][DOMAIN_NAME] Email ​ Pas…" at bounding box center [784, 382] width 1568 height 763
click at [922, 419] on form "Log in to continue to Routetitan Email [EMAIL_ADDRESS][DOMAIN_NAME] Email ​ Pas…" at bounding box center [784, 342] width 334 height 397
click at [874, 408] on link "Forgot password?" at bounding box center [871, 410] width 94 height 20
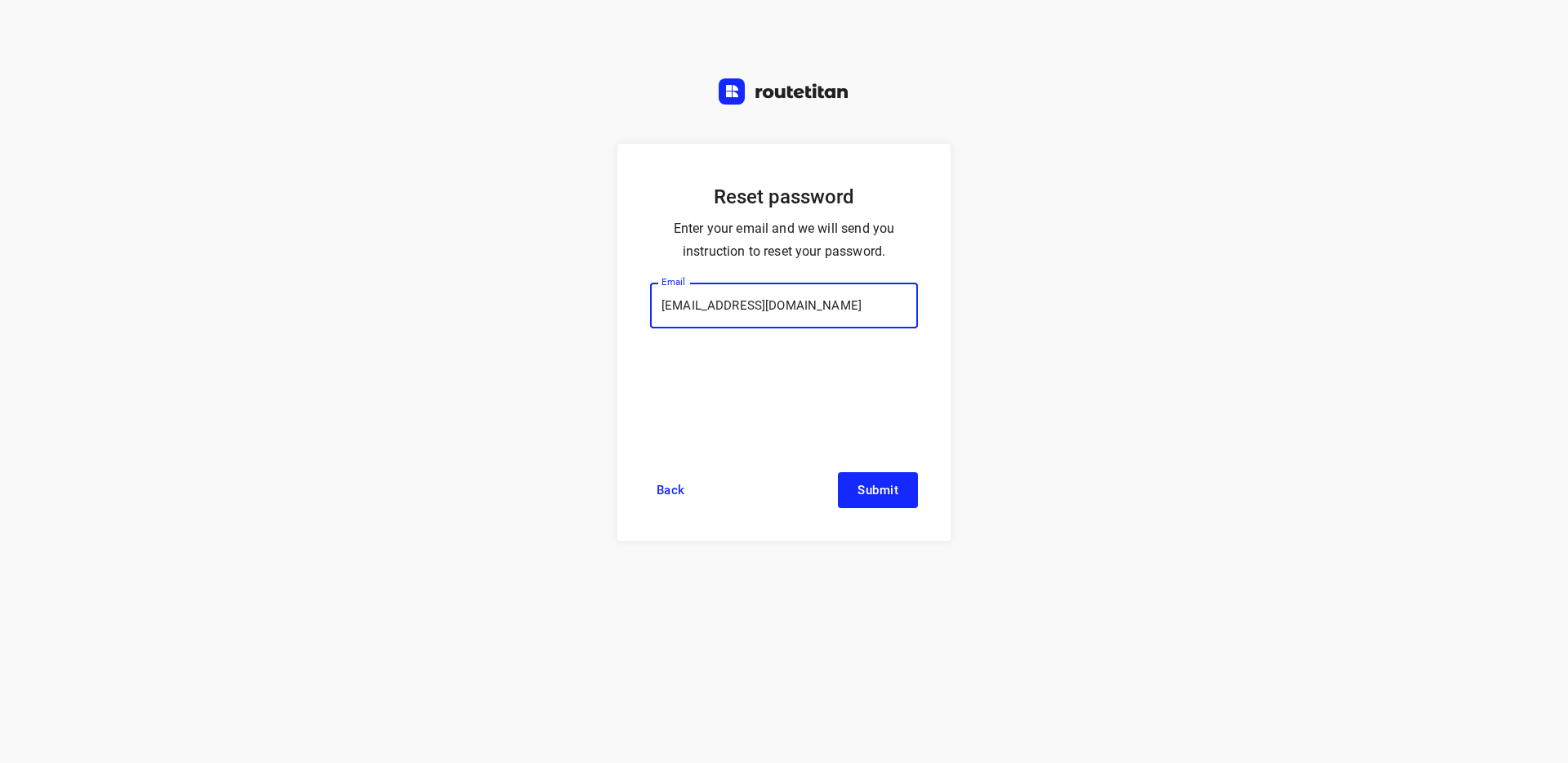
click at [838, 472] on button "Submit" at bounding box center [878, 490] width 80 height 36
type input "[EMAIL_ADDRESS][DOMAIN_NAME]"
click at [838, 472] on button "Submit" at bounding box center [878, 490] width 80 height 36
click at [655, 491] on link "Back" at bounding box center [671, 490] width 42 height 36
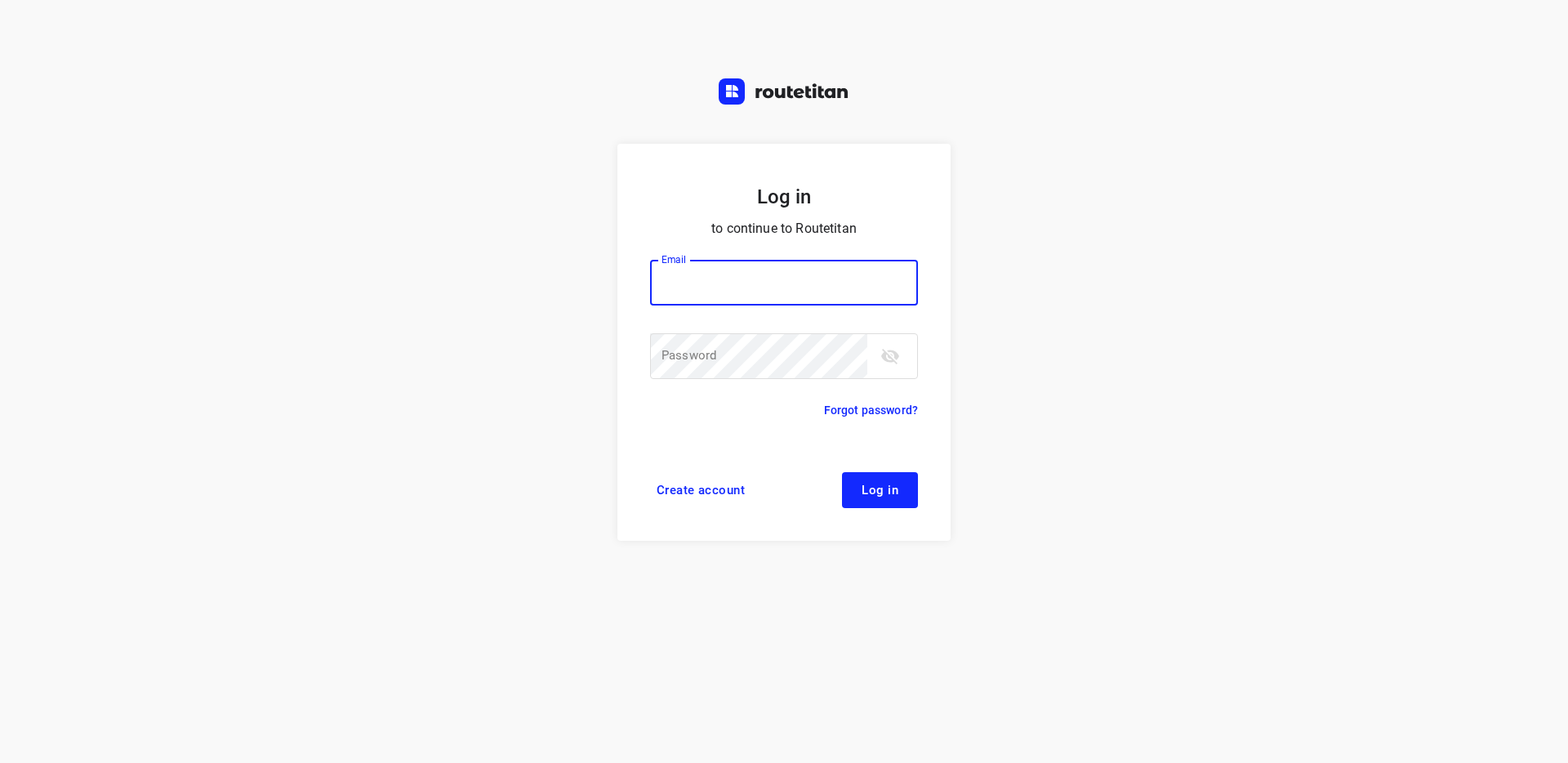
type input "[EMAIL_ADDRESS][DOMAIN_NAME]"
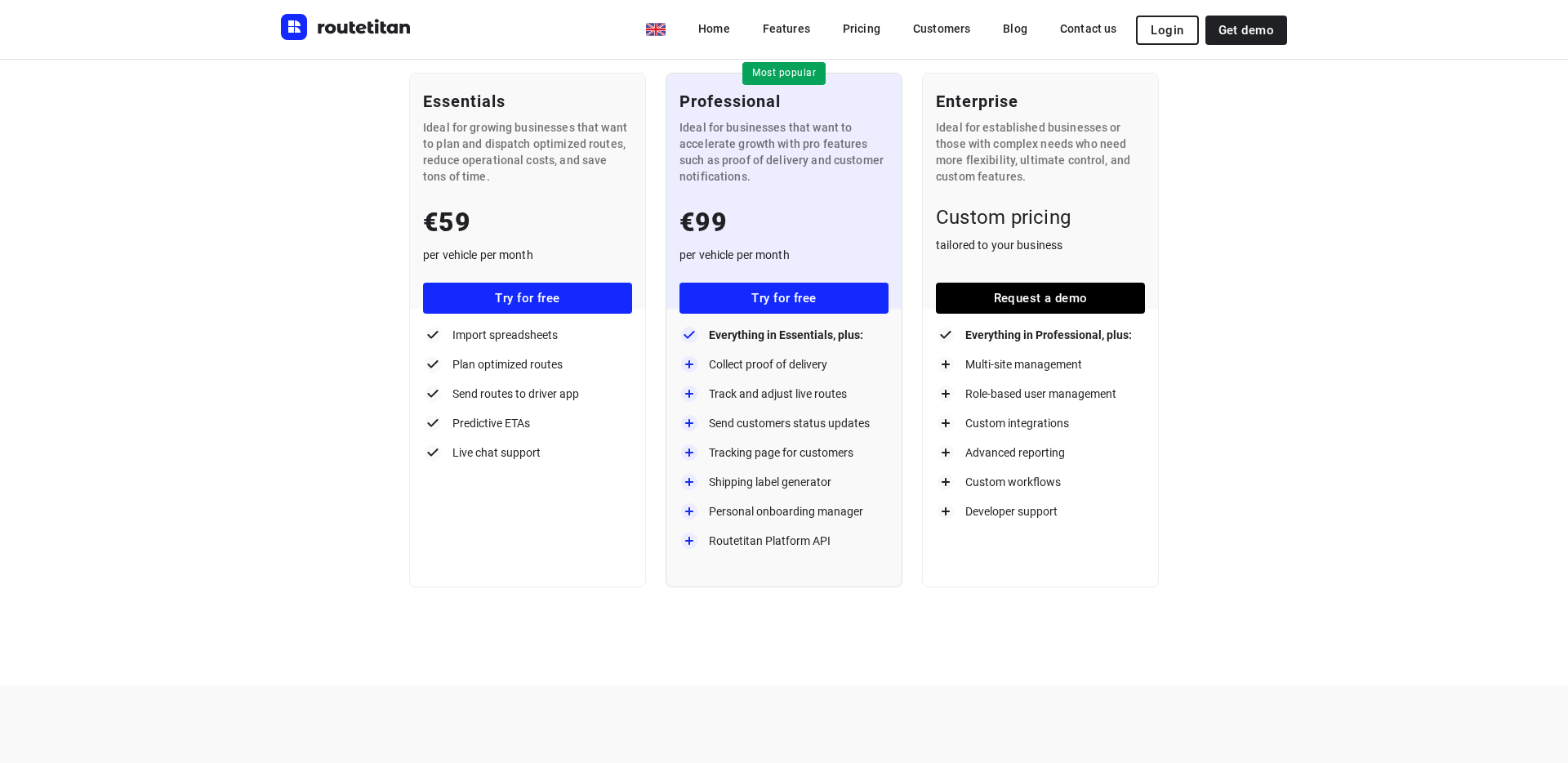
scroll to position [186, 0]
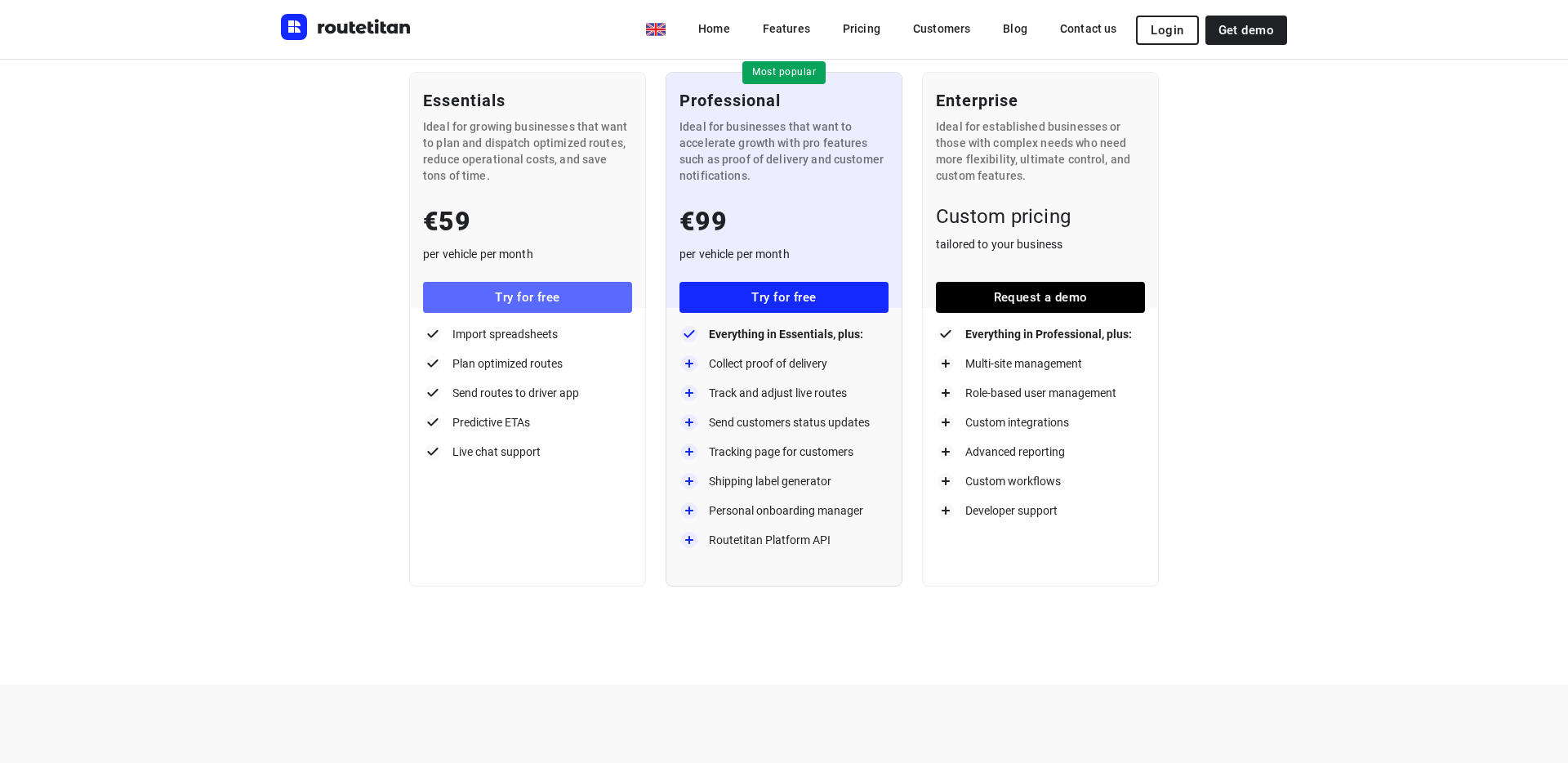
click at [529, 292] on span "Try for free" at bounding box center [527, 296] width 183 height 15
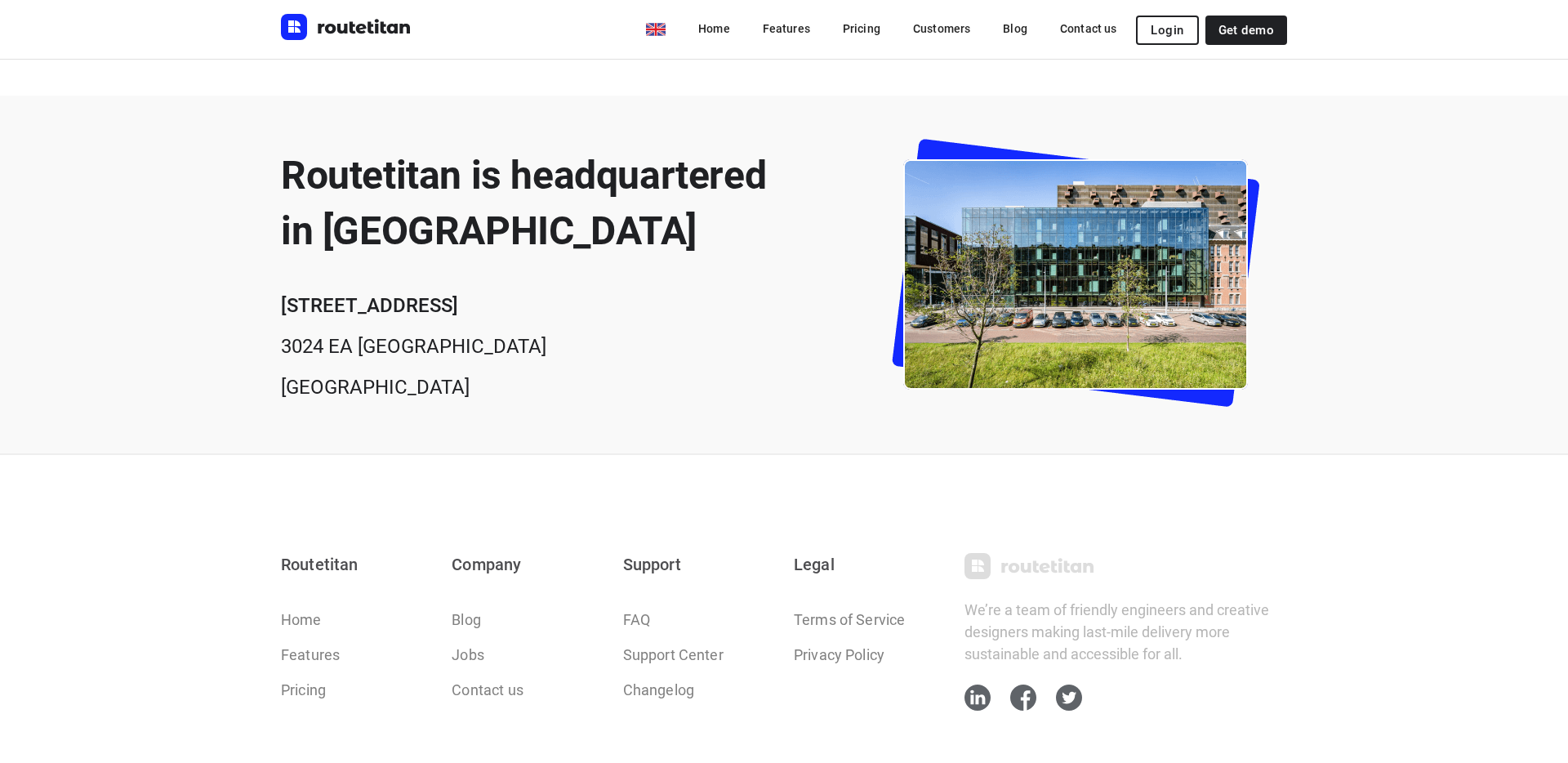
scroll to position [867, 0]
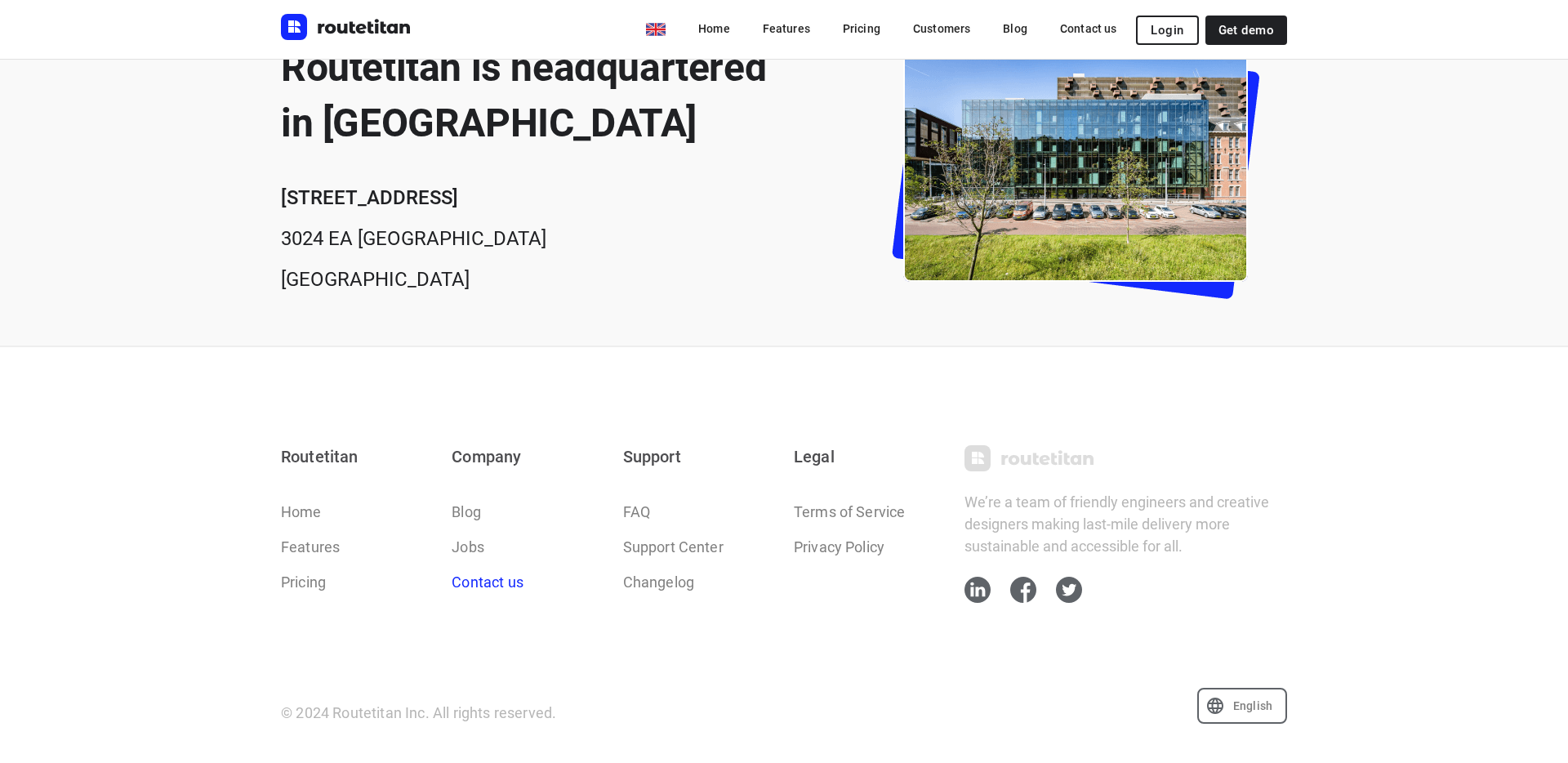
click at [485, 586] on link "Contact us" at bounding box center [487, 582] width 71 height 22
